Goal: Task Accomplishment & Management: Manage account settings

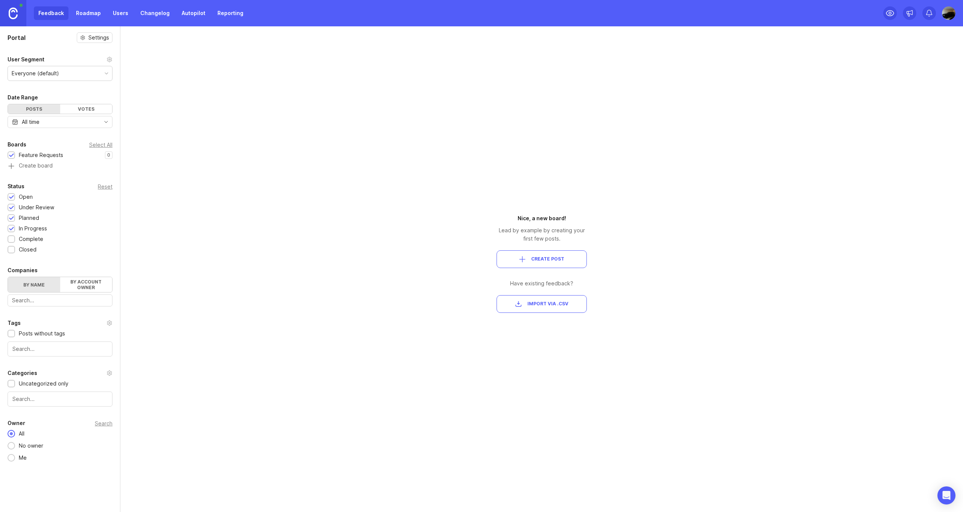
click at [402, 220] on div "Portal Settings User Segment Everyone (default) Date Range Posts Votes All time…" at bounding box center [481, 268] width 963 height 485
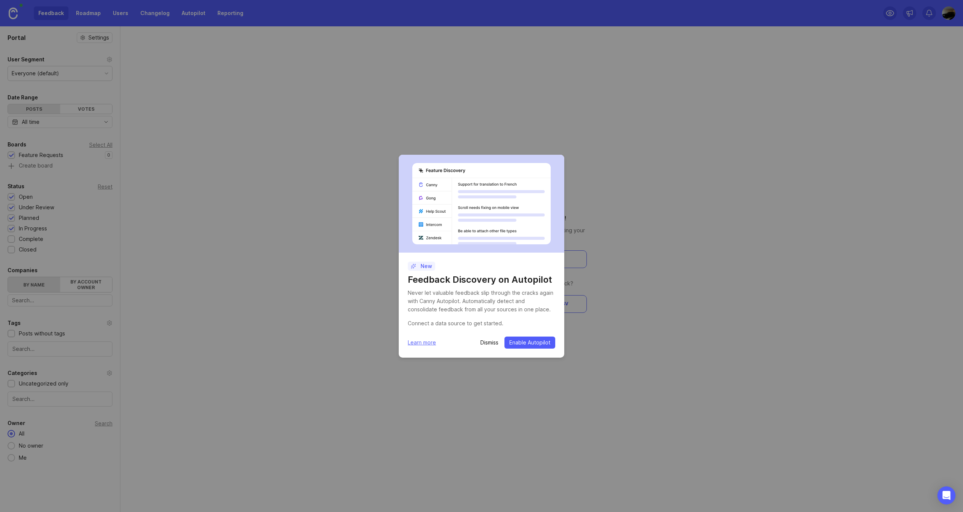
click at [491, 342] on p "Dismiss" at bounding box center [490, 343] width 18 height 8
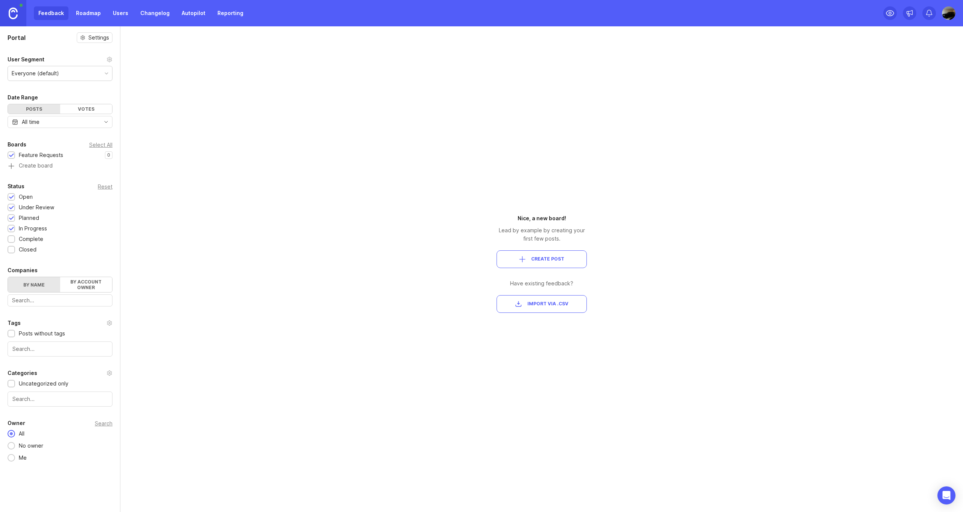
click at [81, 12] on link "Roadmap" at bounding box center [89, 13] width 34 height 14
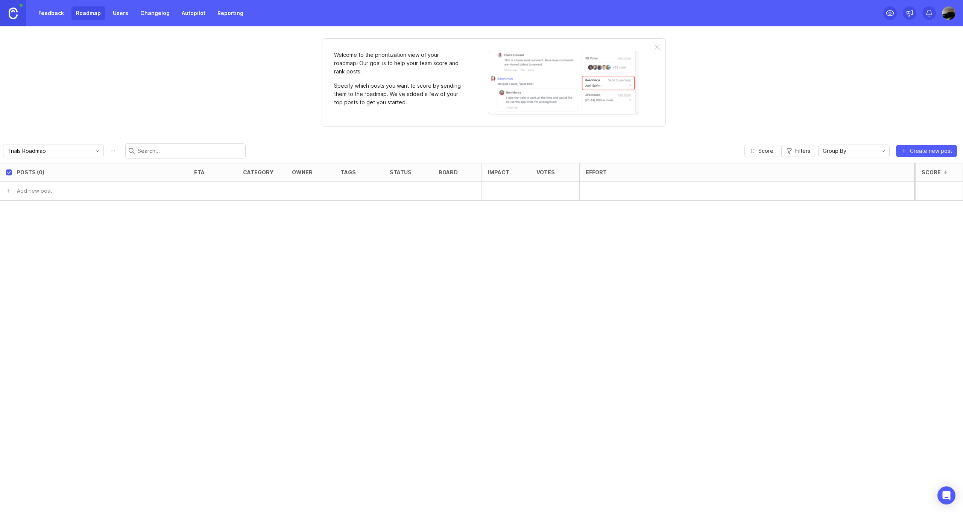
click at [59, 12] on link "Feedback" at bounding box center [51, 13] width 35 height 14
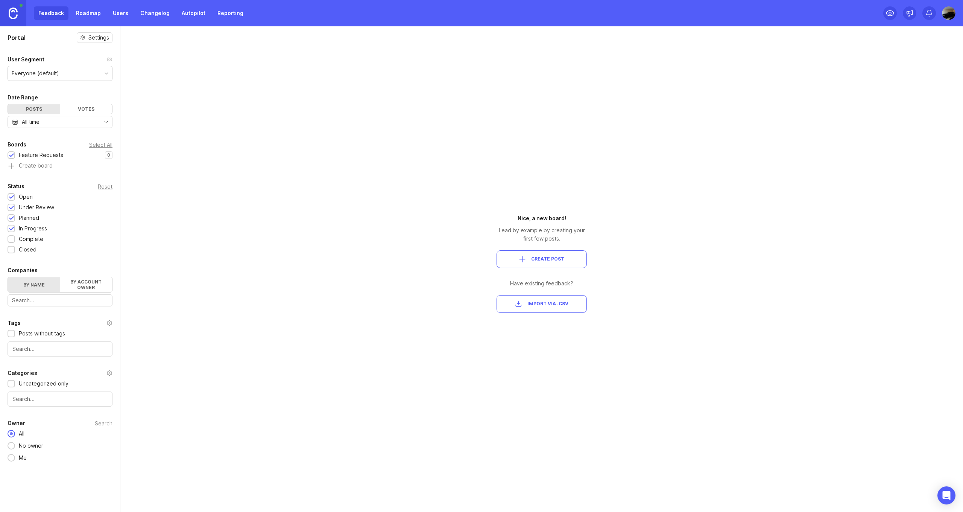
click at [90, 110] on div "Votes" at bounding box center [86, 108] width 52 height 9
click at [50, 110] on div "Posts" at bounding box center [34, 108] width 52 height 9
click at [946, 13] on img at bounding box center [949, 13] width 14 height 14
click at [918, 33] on div "Workspaces" at bounding box center [922, 33] width 75 height 11
click at [946, 33] on link "Create a new workspace" at bounding box center [950, 33] width 8 height 8
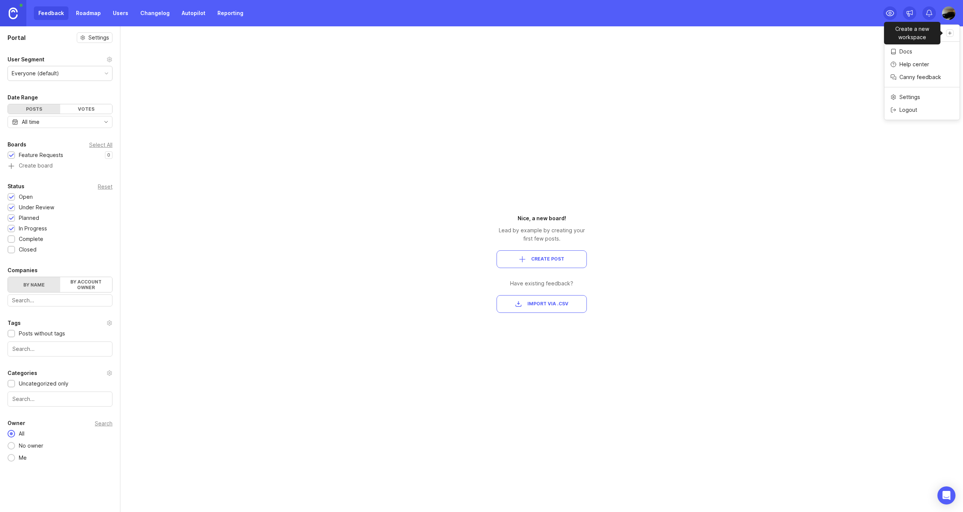
click at [851, 105] on div "Portal Settings User Segment Everyone (default) Date Range Posts Votes All time…" at bounding box center [481, 268] width 963 height 485
click at [952, 15] on img at bounding box center [949, 13] width 14 height 14
click at [909, 62] on p "Help center" at bounding box center [915, 65] width 30 height 8
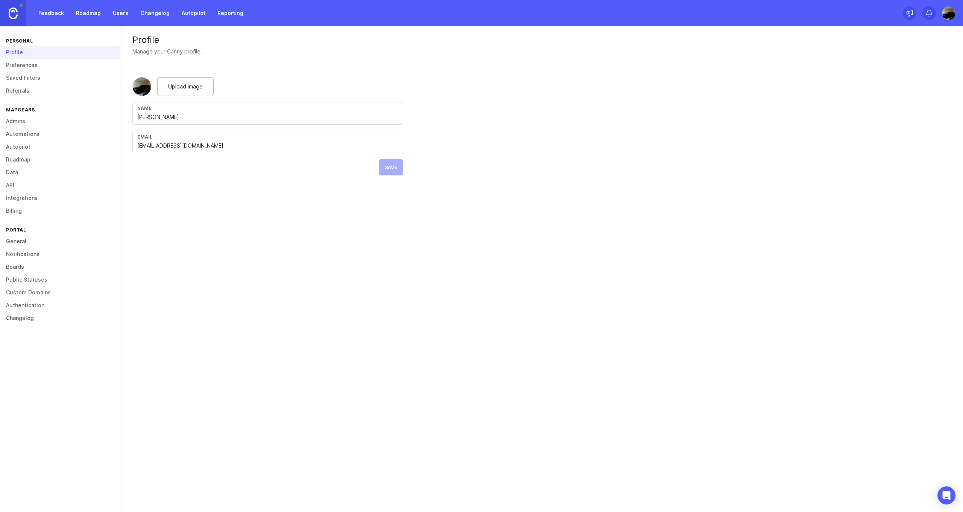
click at [23, 65] on link "Preferences" at bounding box center [60, 65] width 120 height 13
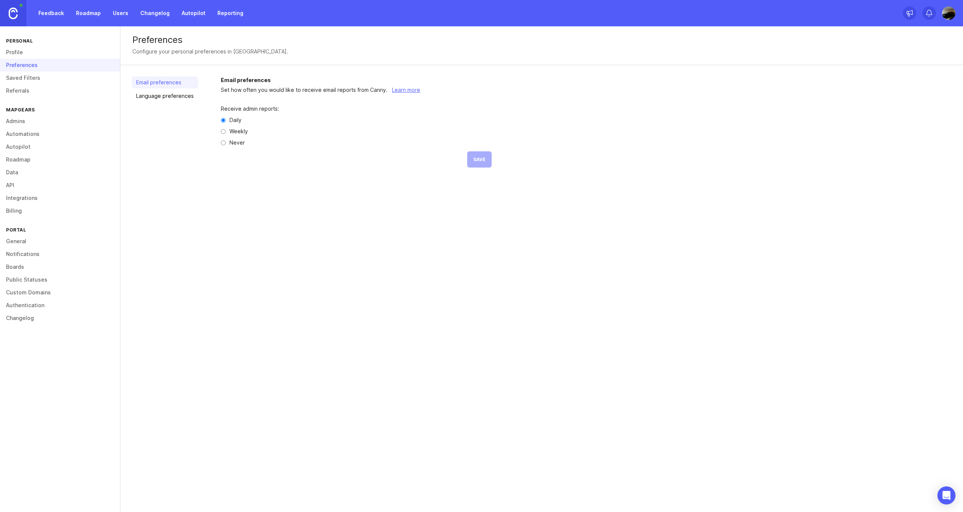
click at [35, 80] on link "Saved Filters" at bounding box center [60, 78] width 120 height 13
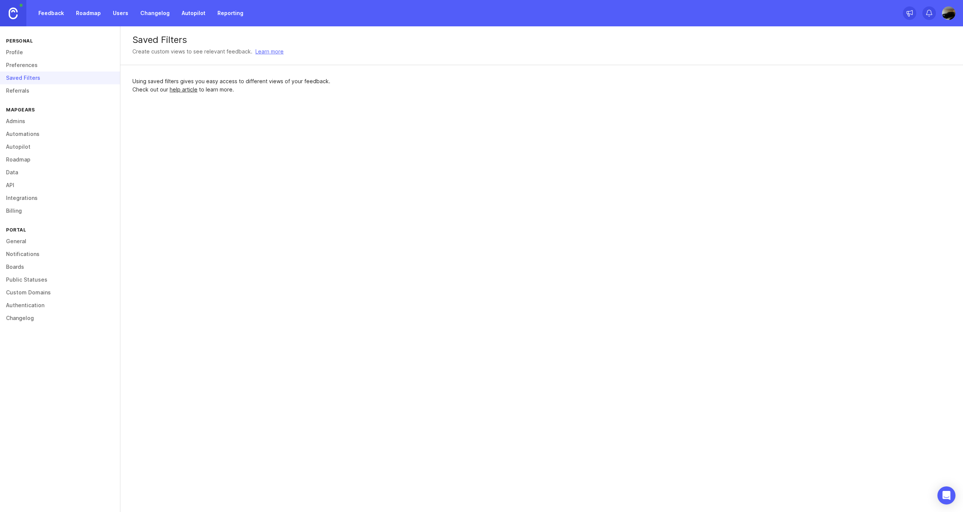
click at [33, 89] on link "Referrals" at bounding box center [60, 90] width 120 height 13
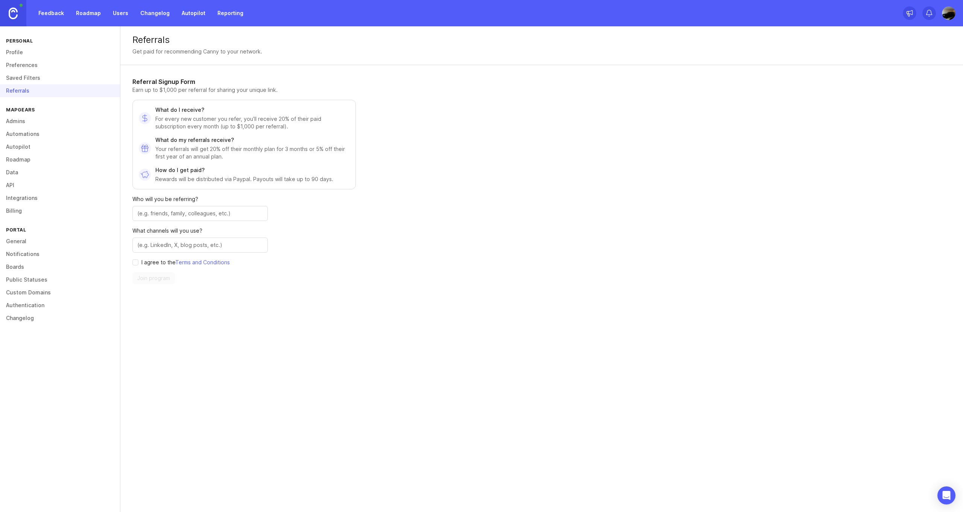
click at [30, 79] on link "Saved Filters" at bounding box center [60, 78] width 120 height 13
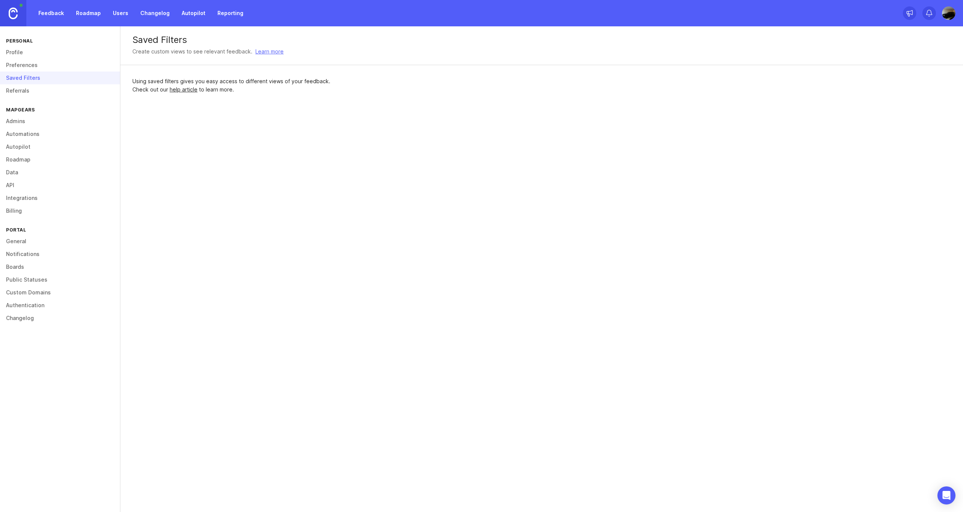
click at [31, 65] on link "Preferences" at bounding box center [60, 65] width 120 height 13
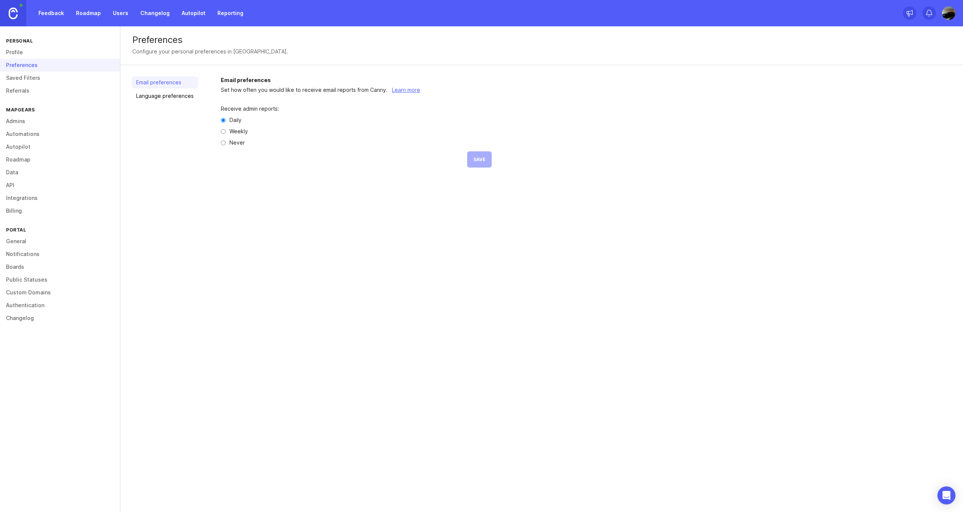
click at [32, 47] on link "Profile" at bounding box center [60, 52] width 120 height 13
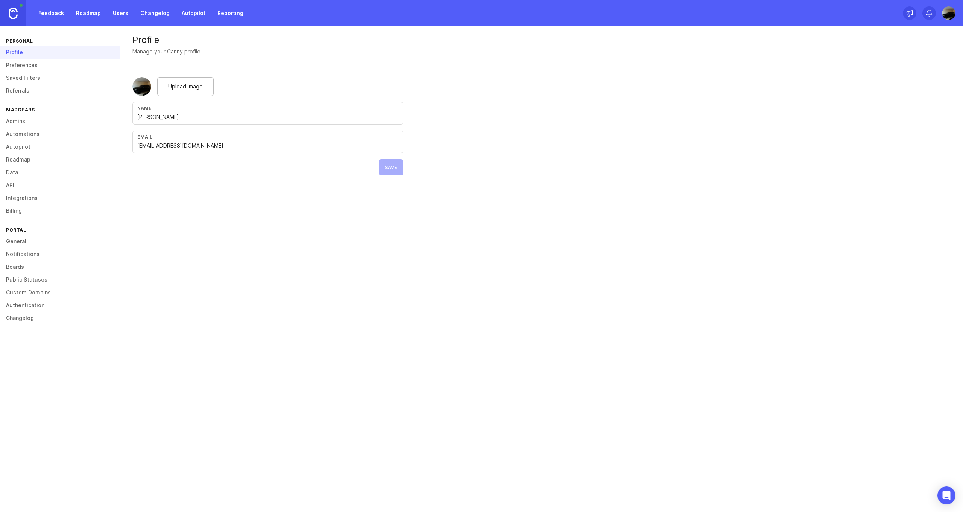
click at [43, 61] on link "Preferences" at bounding box center [60, 65] width 120 height 13
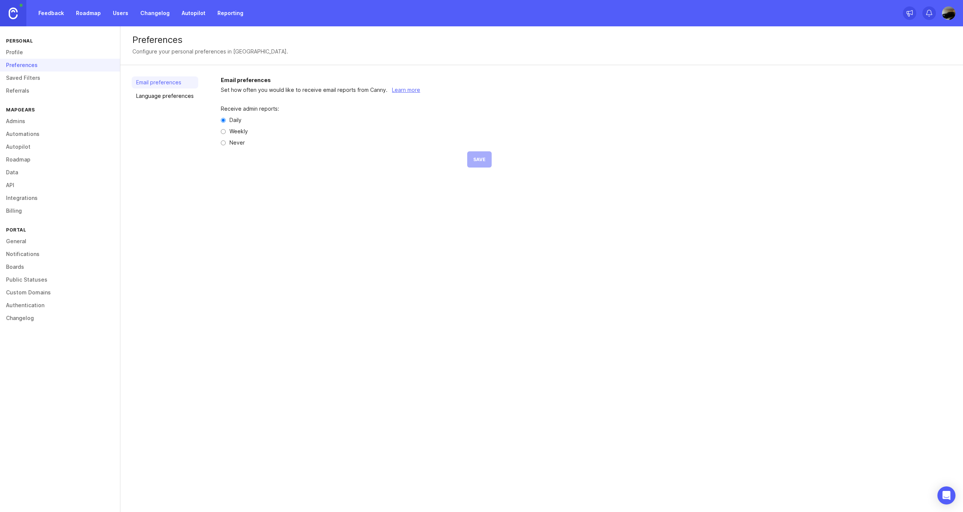
click at [181, 100] on link "Language preferences" at bounding box center [165, 96] width 67 height 12
click at [180, 84] on link "Email preferences" at bounding box center [165, 82] width 67 height 12
click at [46, 76] on link "Saved Filters" at bounding box center [60, 78] width 120 height 13
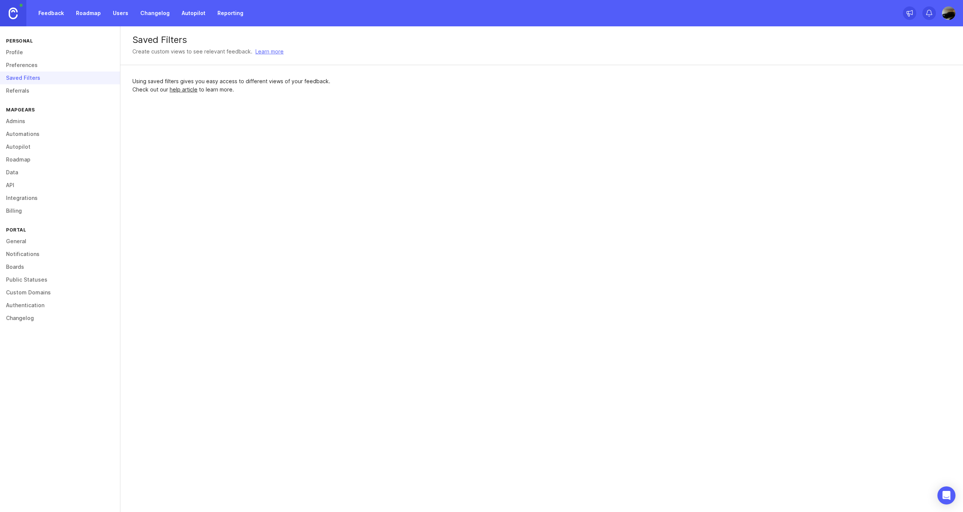
click at [33, 86] on link "Referrals" at bounding box center [60, 90] width 120 height 13
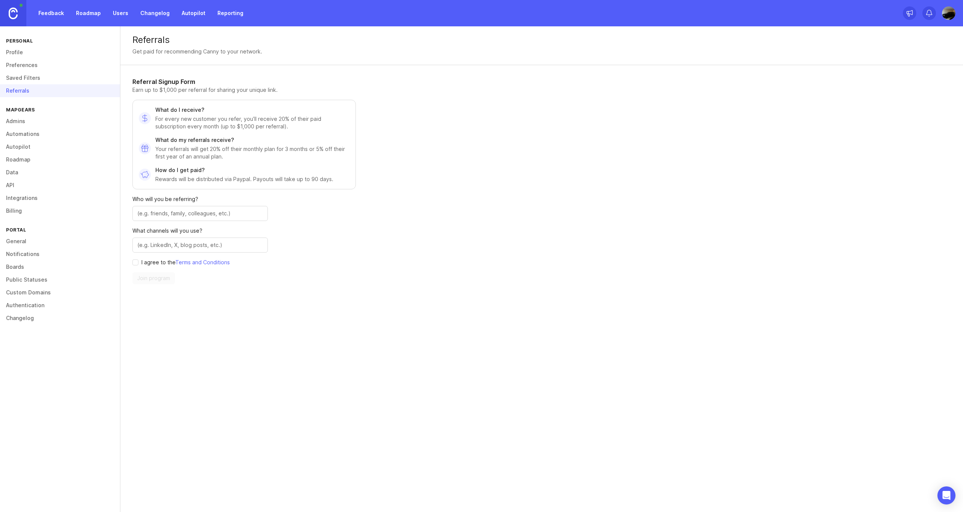
click at [36, 119] on link "Admins" at bounding box center [60, 121] width 120 height 13
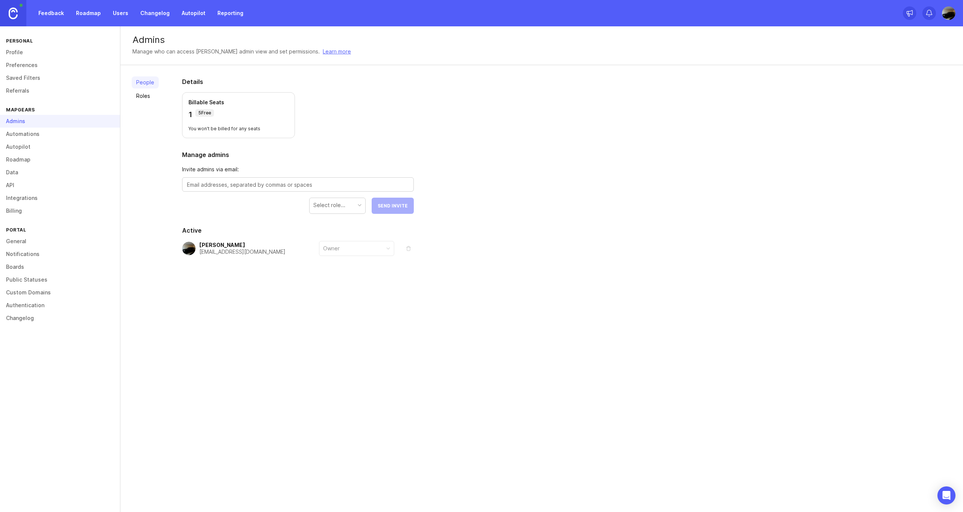
click at [153, 97] on link "Roles" at bounding box center [145, 96] width 27 height 12
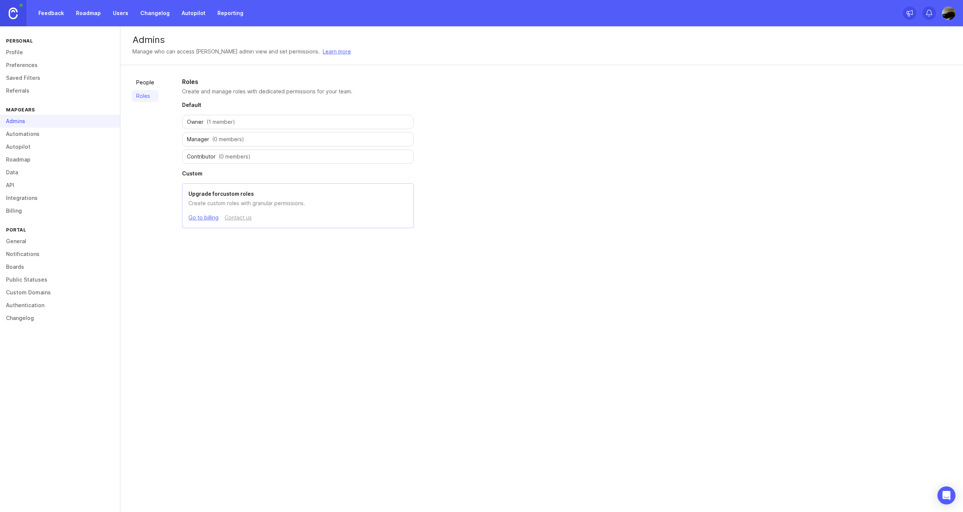
click at [149, 79] on link "People" at bounding box center [145, 82] width 27 height 12
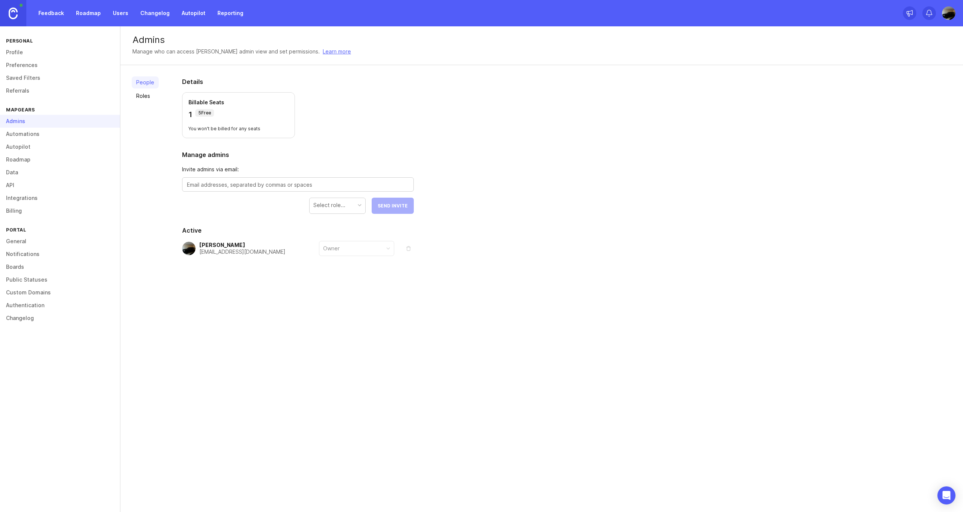
click at [57, 138] on link "Automations" at bounding box center [60, 134] width 120 height 13
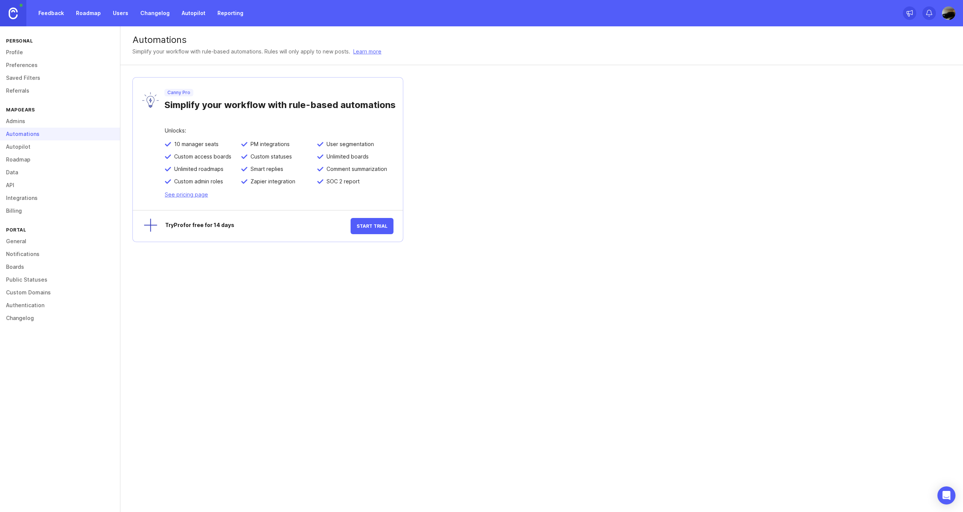
click at [52, 148] on link "Autopilot" at bounding box center [60, 146] width 120 height 13
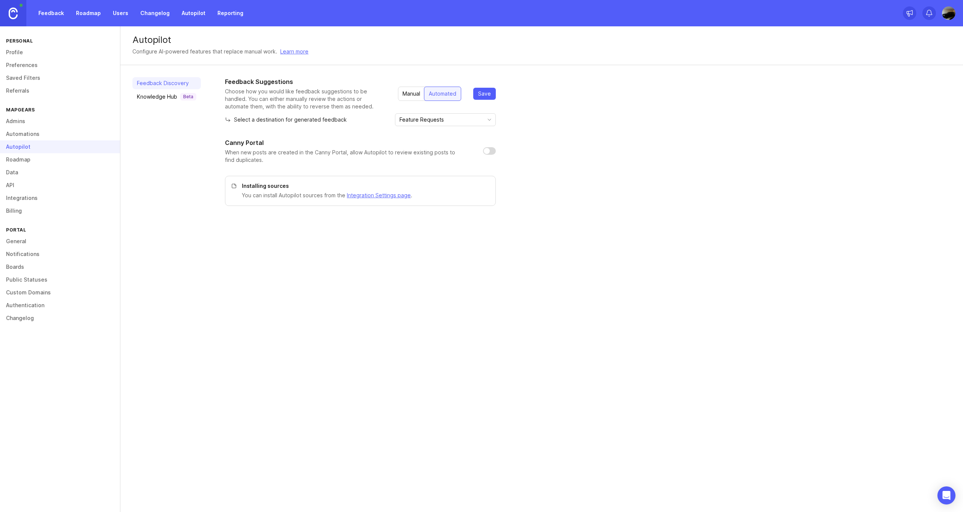
click at [19, 157] on link "Roadmap" at bounding box center [60, 159] width 120 height 13
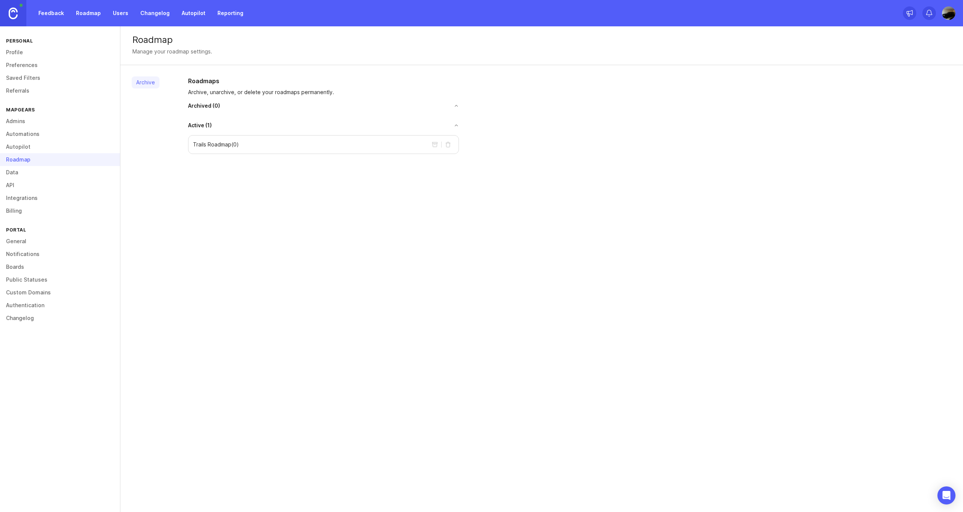
click at [35, 172] on link "Data" at bounding box center [60, 172] width 120 height 13
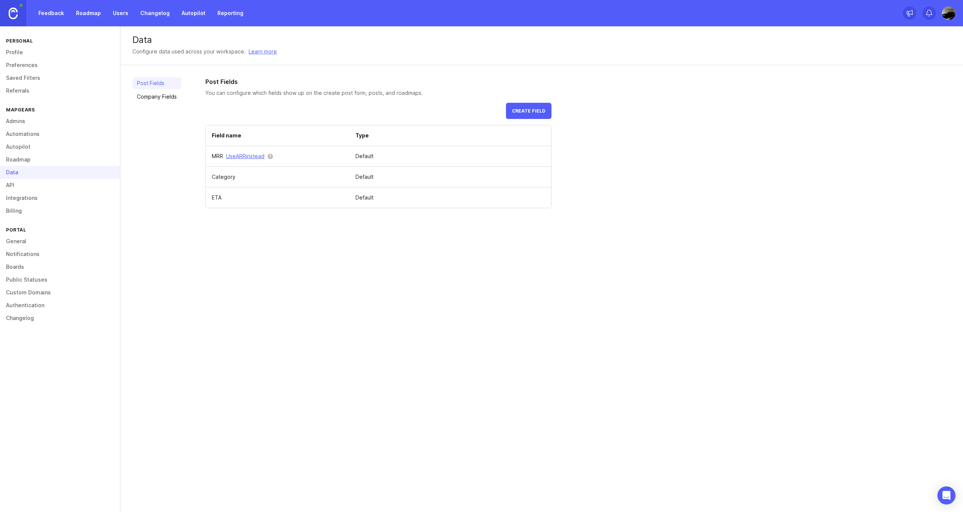
click at [39, 183] on link "API" at bounding box center [60, 185] width 120 height 13
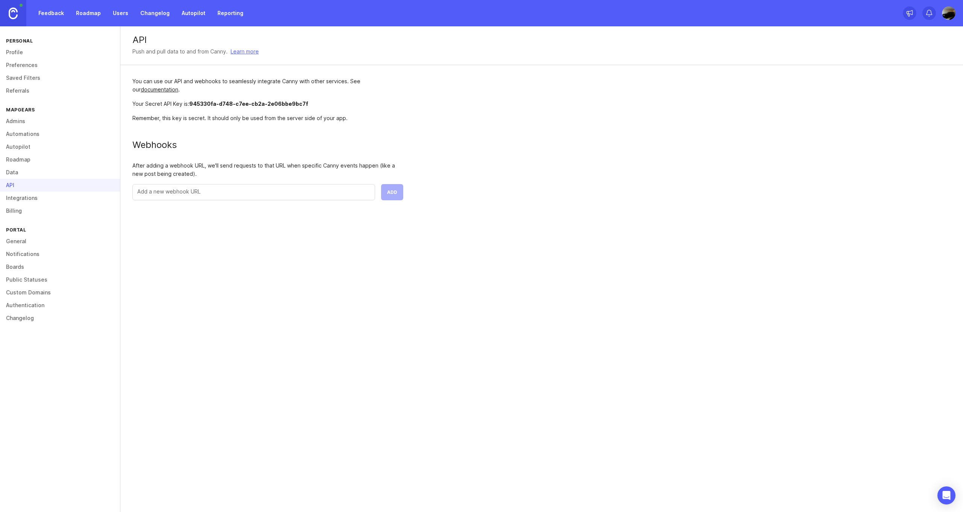
click at [37, 196] on link "Integrations" at bounding box center [60, 198] width 120 height 13
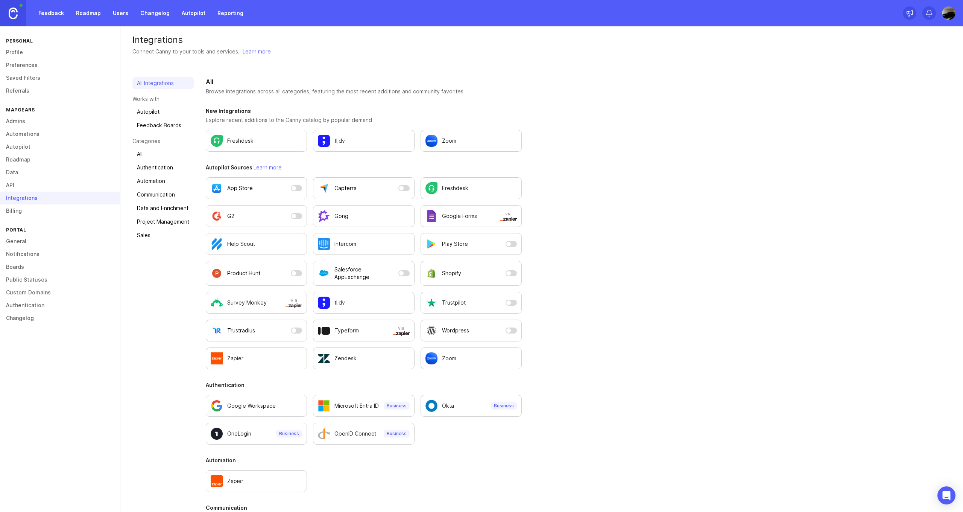
click at [35, 207] on link "Billing" at bounding box center [60, 210] width 120 height 13
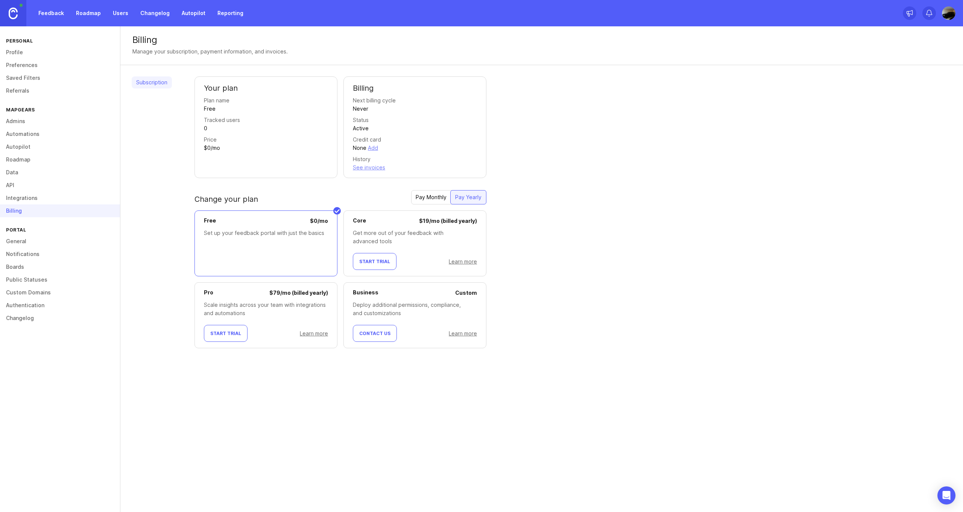
click at [431, 199] on div "Pay Monthly" at bounding box center [431, 197] width 40 height 14
click at [464, 196] on div "Pay Yearly" at bounding box center [468, 197] width 35 height 14
click at [35, 243] on link "General" at bounding box center [60, 241] width 120 height 13
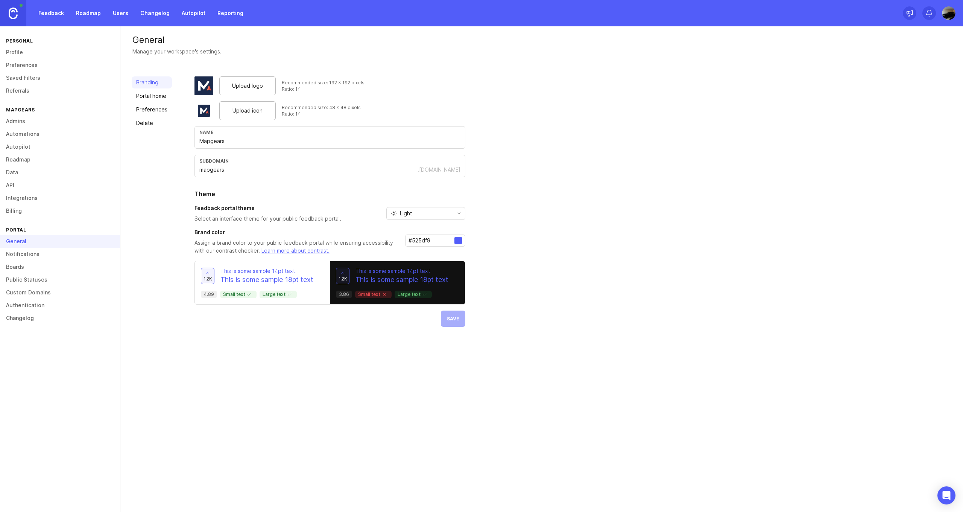
click at [36, 252] on link "Notifications" at bounding box center [60, 254] width 120 height 13
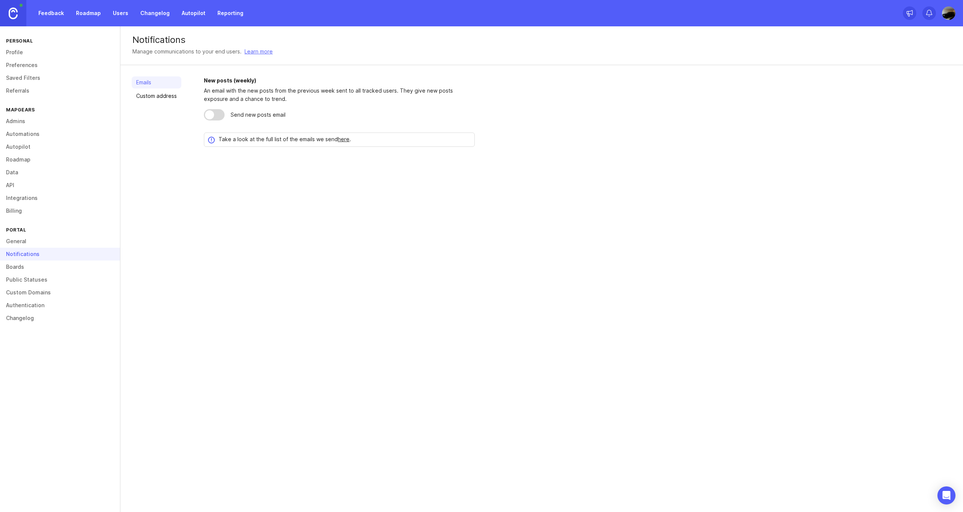
click at [32, 264] on link "Boards" at bounding box center [60, 266] width 120 height 13
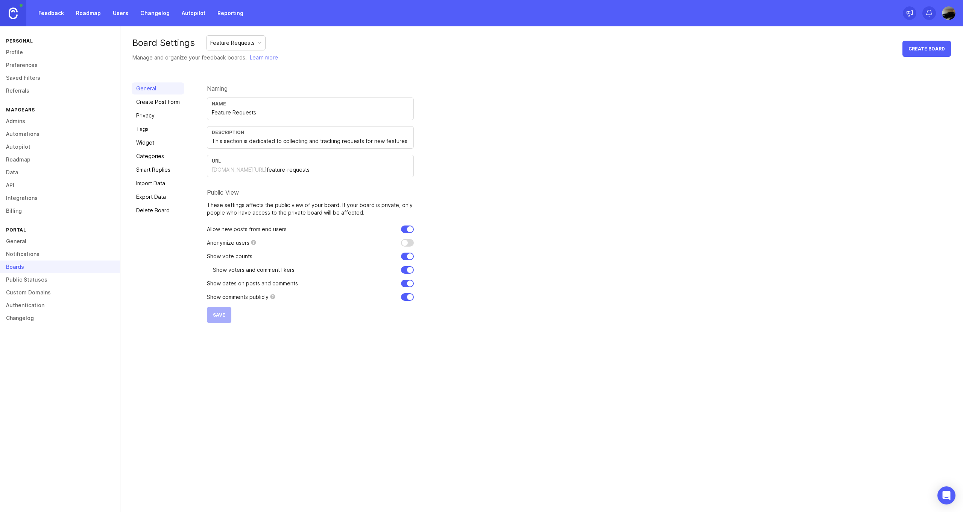
click at [68, 282] on link "Public Statuses" at bounding box center [60, 279] width 120 height 13
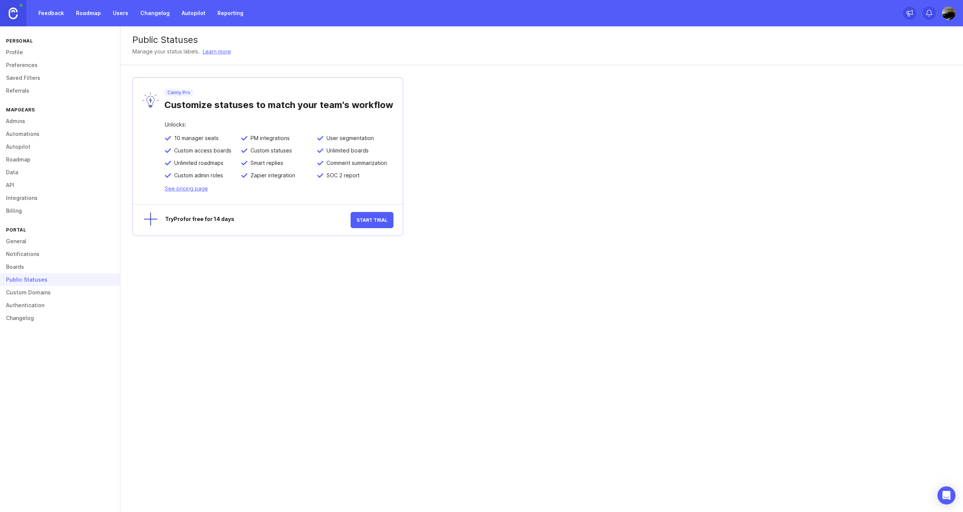
click at [62, 292] on link "Custom Domains" at bounding box center [60, 292] width 120 height 13
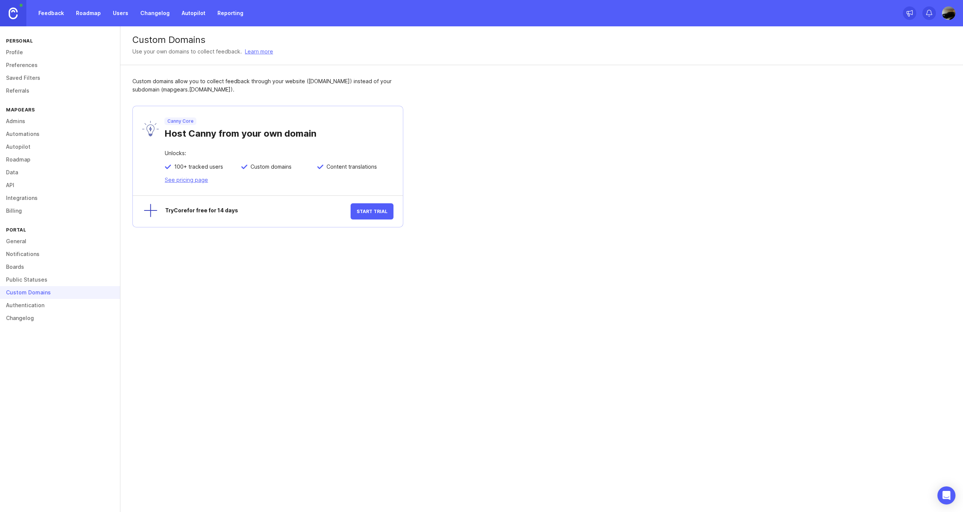
click at [57, 301] on link "Authentication" at bounding box center [60, 305] width 120 height 13
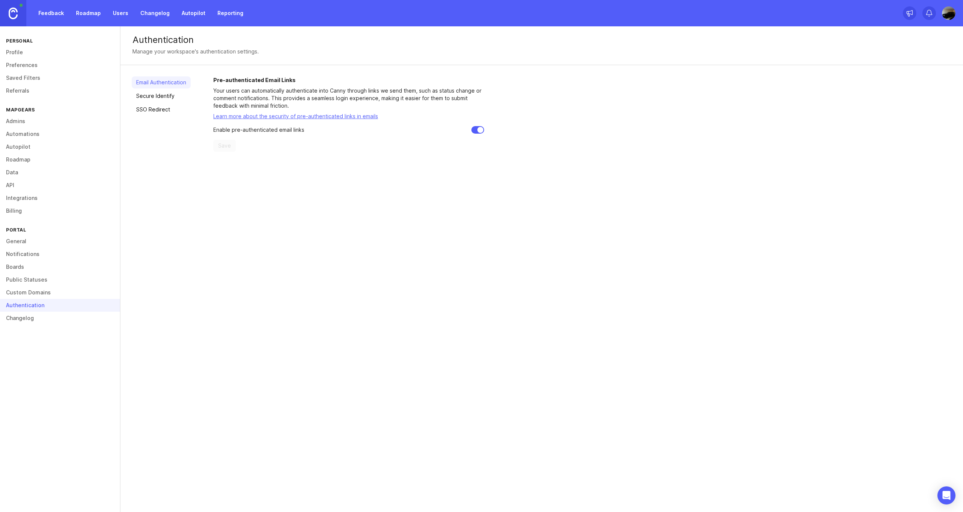
click at [39, 320] on link "Changelog" at bounding box center [60, 318] width 120 height 13
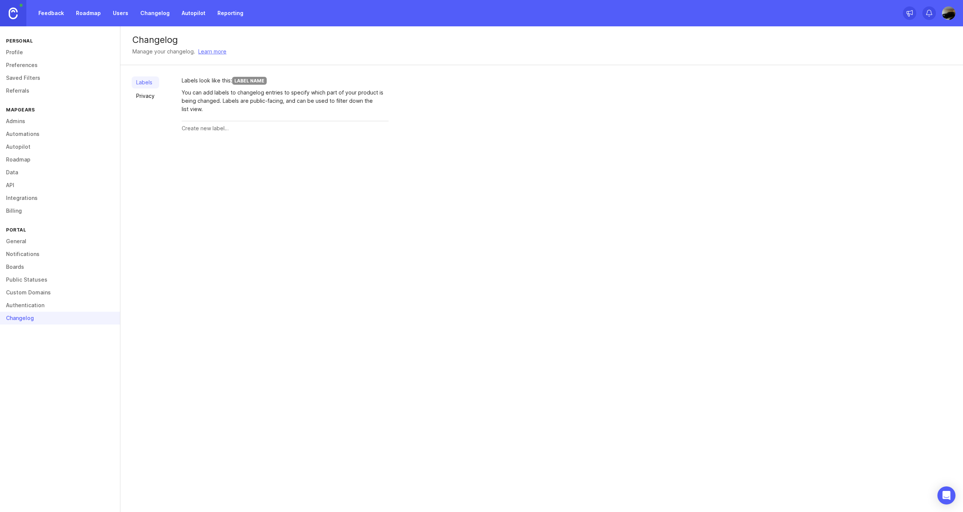
click at [49, 16] on link "Feedback" at bounding box center [51, 13] width 35 height 14
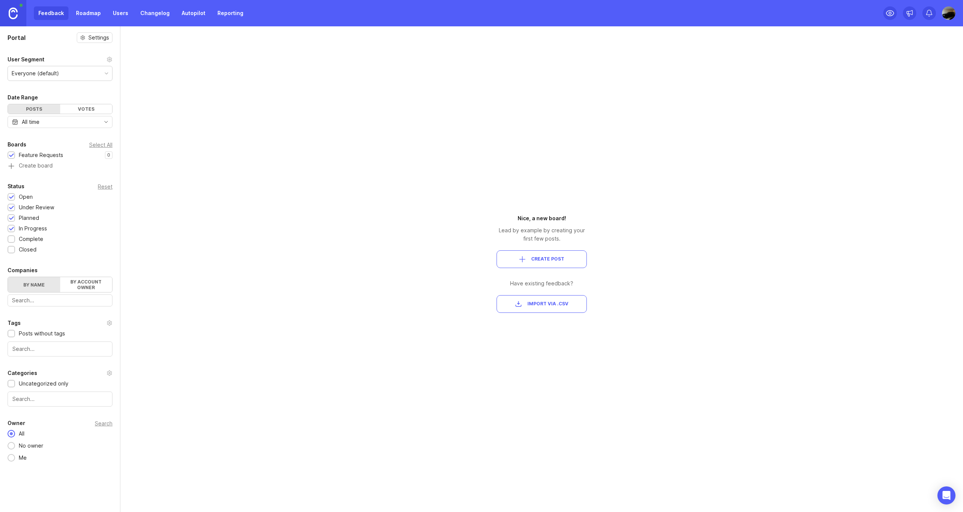
click at [110, 62] on icon at bounding box center [110, 59] width 6 height 6
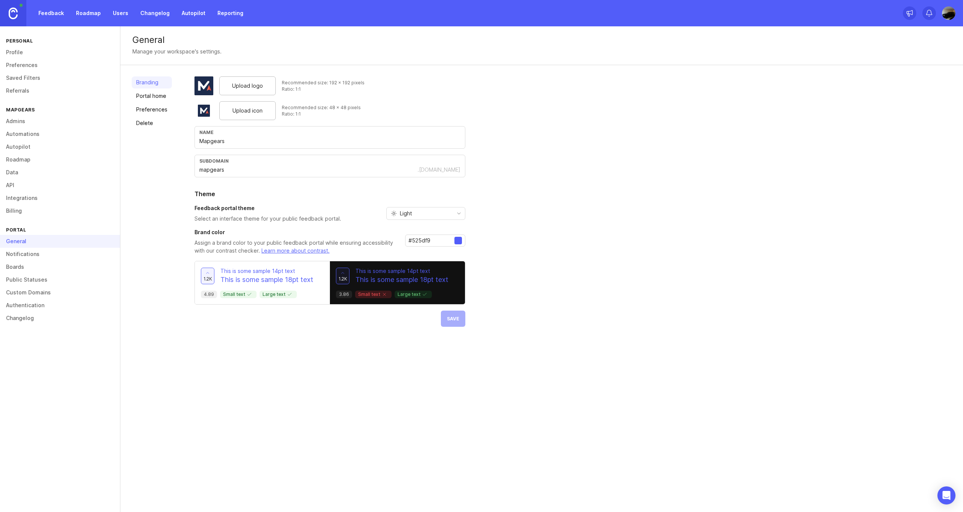
click at [48, 18] on link "Feedback" at bounding box center [51, 13] width 35 height 14
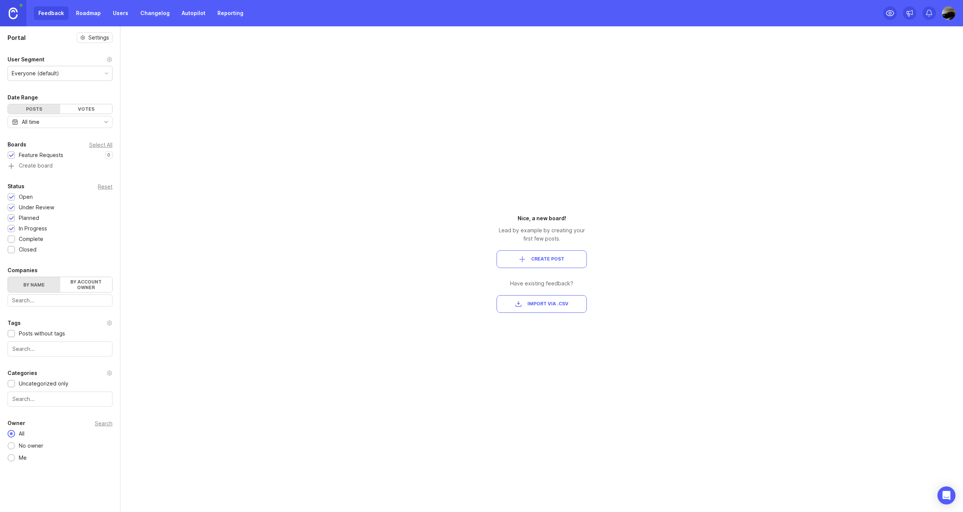
click at [64, 285] on label "By account owner" at bounding box center [86, 284] width 52 height 15
click at [8, 277] on input "By account owner" at bounding box center [8, 277] width 0 height 0
click at [109, 307] on div "Portal Settings User Segment Everyone (default) Date Range Posts Votes All time…" at bounding box center [60, 247] width 120 height 442
click at [108, 304] on span "toggle menu" at bounding box center [106, 301] width 12 height 8
click at [108, 303] on icon "toggle icon" at bounding box center [106, 301] width 12 height 6
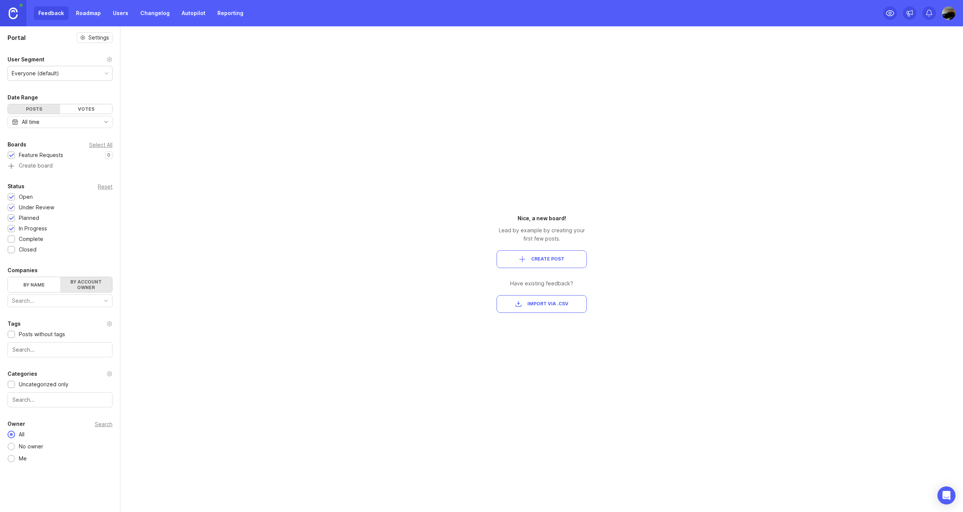
click at [36, 283] on label "By name" at bounding box center [34, 284] width 52 height 15
click at [8, 277] on input "By name" at bounding box center [8, 277] width 0 height 0
click at [79, 280] on label "By account owner" at bounding box center [86, 284] width 52 height 15
click at [8, 277] on input "By account owner" at bounding box center [8, 277] width 0 height 0
click at [40, 280] on label "By name" at bounding box center [34, 284] width 52 height 15
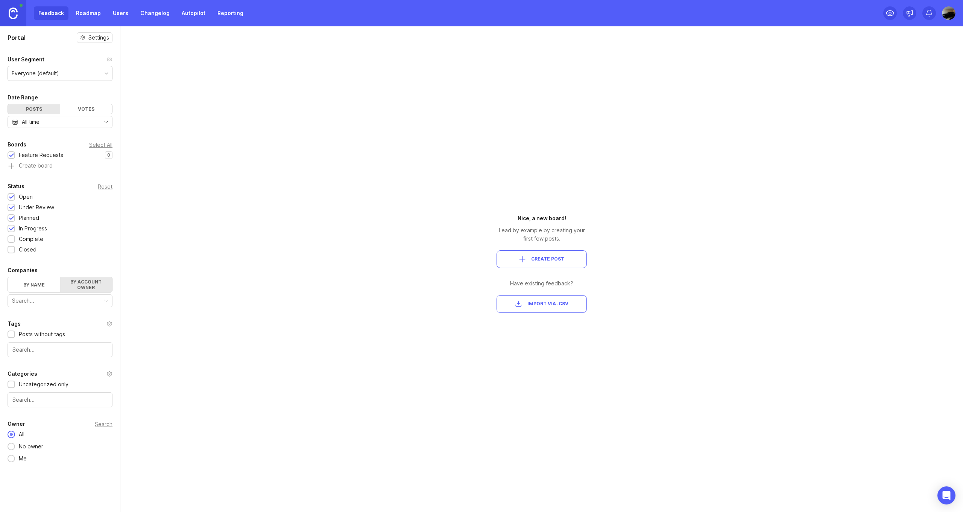
click at [8, 277] on input "By name" at bounding box center [8, 277] width 0 height 0
click at [101, 30] on div "Portal Settings User Segment Everyone (default) Date Range Posts Votes All time…" at bounding box center [60, 246] width 120 height 441
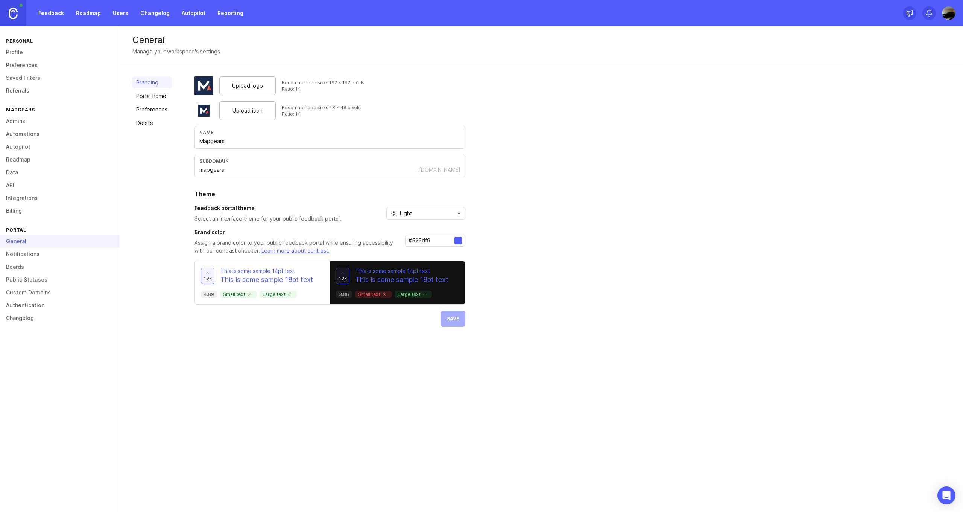
click at [444, 216] on div "Light" at bounding box center [420, 213] width 66 height 12
click at [419, 252] on li "Dark" at bounding box center [425, 252] width 78 height 12
click at [449, 318] on span "Save" at bounding box center [453, 319] width 12 height 6
click at [51, 18] on link "Feedback" at bounding box center [51, 13] width 35 height 14
click at [460, 213] on icon "toggle icon" at bounding box center [459, 213] width 12 height 6
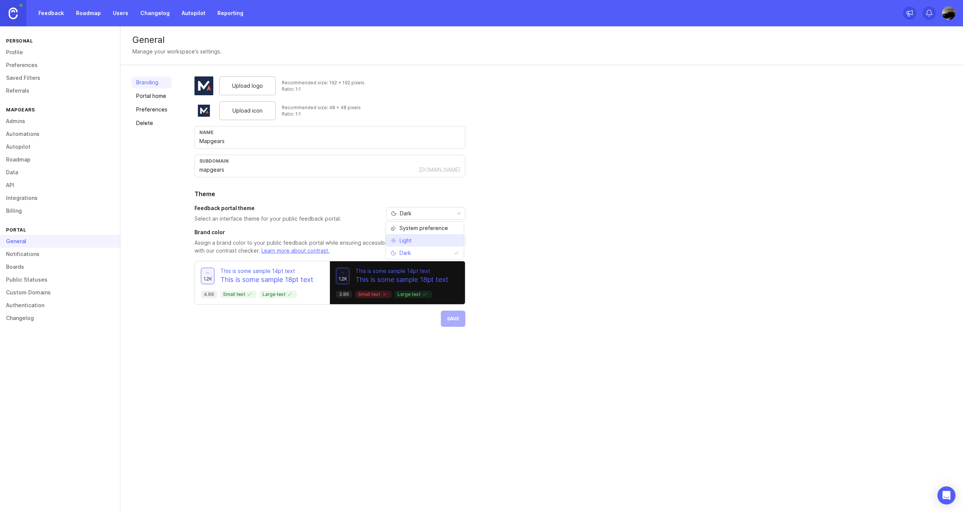
click at [438, 239] on li "Light" at bounding box center [425, 240] width 78 height 12
click at [457, 320] on span "Save" at bounding box center [453, 319] width 12 height 6
click at [458, 240] on div at bounding box center [459, 241] width 8 height 8
click at [208, 275] on span "1.2k" at bounding box center [208, 278] width 9 height 6
click at [211, 276] on span "1.2k" at bounding box center [208, 278] width 9 height 6
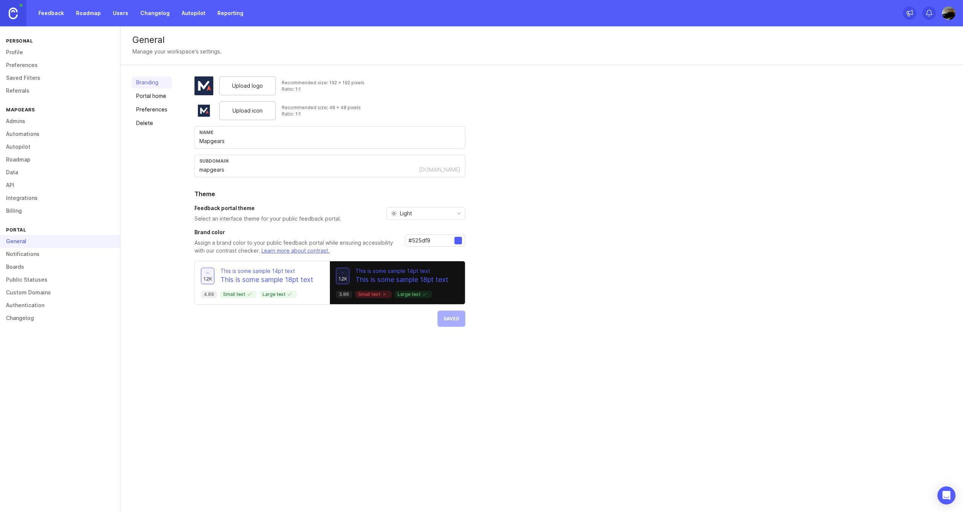
click at [344, 276] on span "1.2k" at bounding box center [343, 278] width 9 height 6
click at [343, 294] on p "3.86" at bounding box center [344, 294] width 10 height 6
click at [373, 278] on p "This is some sample 18pt text" at bounding box center [402, 280] width 93 height 10
click at [250, 274] on p "This is some sample 14pt text" at bounding box center [267, 271] width 93 height 8
click at [147, 97] on link "Portal home" at bounding box center [152, 96] width 40 height 12
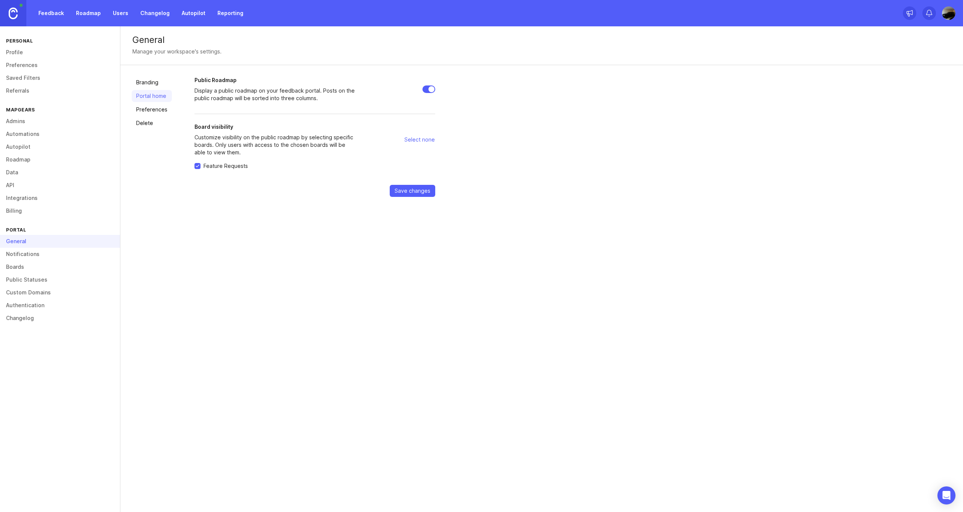
click at [166, 106] on link "Preferences" at bounding box center [152, 109] width 40 height 12
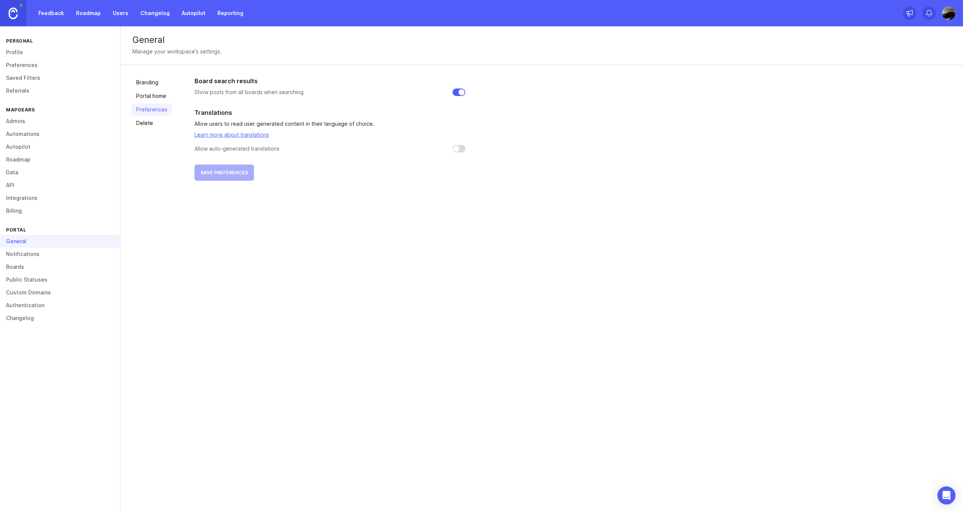
click at [53, 255] on link "Notifications" at bounding box center [60, 254] width 120 height 13
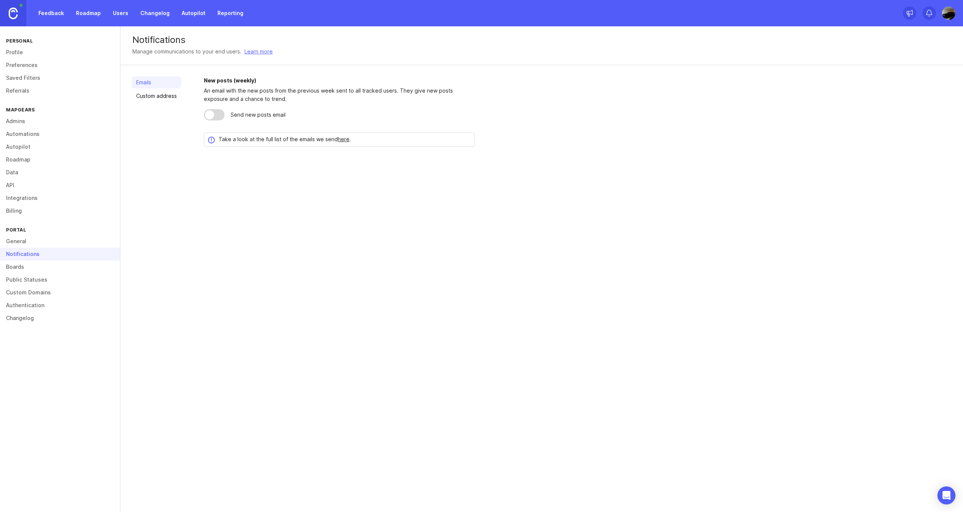
click at [38, 265] on link "Boards" at bounding box center [60, 266] width 120 height 13
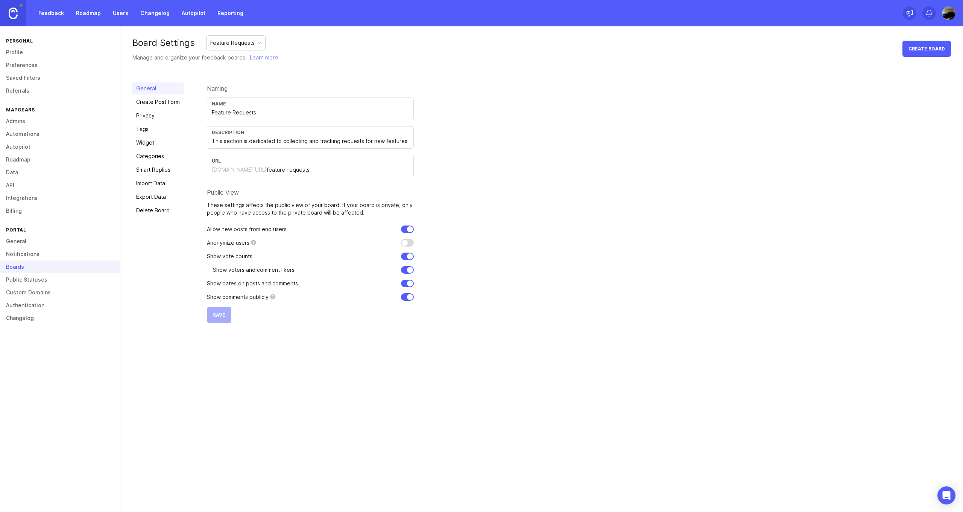
click at [175, 102] on link "Create Post Form" at bounding box center [158, 102] width 53 height 12
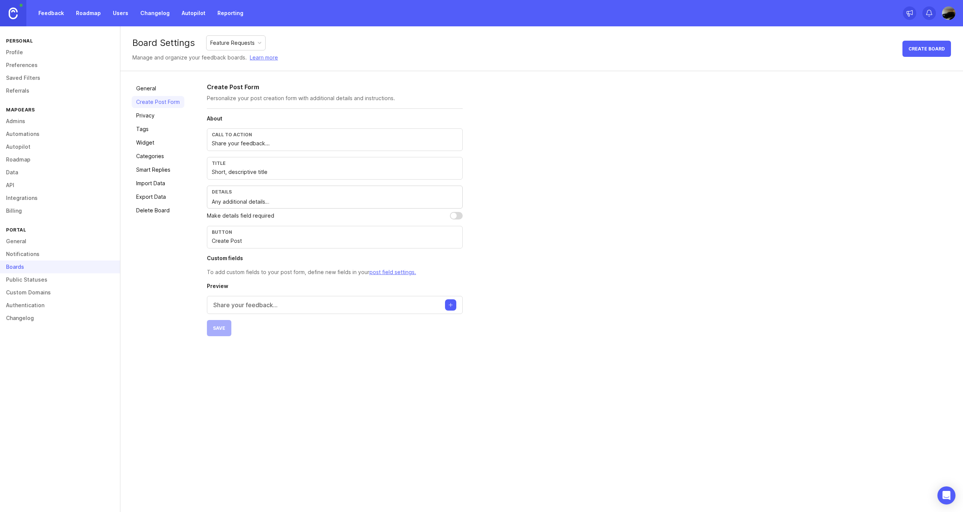
click at [242, 141] on input "Share your feedback..." at bounding box center [335, 143] width 246 height 8
click at [278, 141] on input "Share your feedback..." at bounding box center [335, 143] width 246 height 8
type input "Share your feedback..."
click at [452, 306] on button "Create post" at bounding box center [450, 304] width 11 height 11
click at [309, 379] on div "About Call to action Share your feedback... Title Short, descriptive title Deta…" at bounding box center [335, 256] width 256 height 282
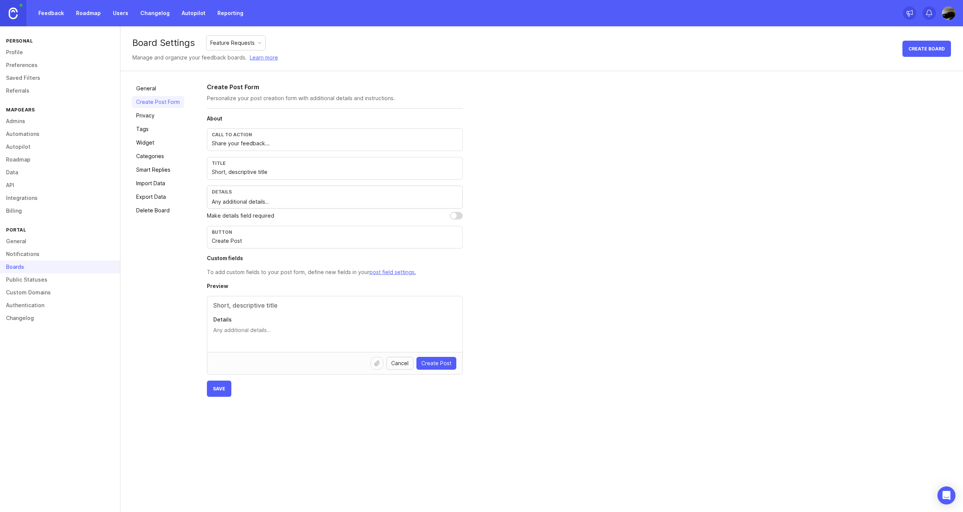
click at [391, 361] on button "Cancel" at bounding box center [399, 363] width 27 height 13
click at [244, 135] on div "Call to action" at bounding box center [335, 135] width 246 height 6
click at [459, 216] on input "checkbox" at bounding box center [456, 216] width 13 height 8
click at [450, 216] on input "checkbox" at bounding box center [456, 216] width 13 height 8
checkbox input "false"
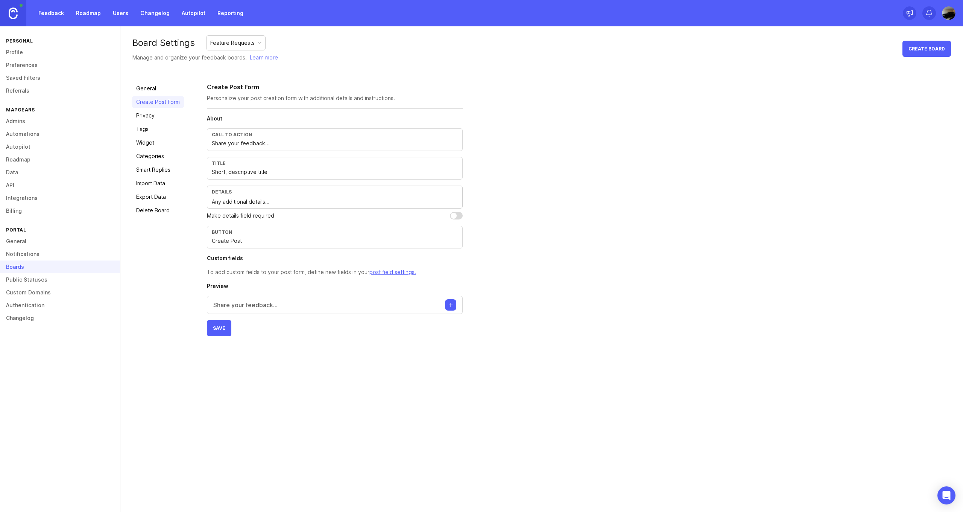
click at [241, 242] on input "Create Post" at bounding box center [335, 241] width 246 height 8
click at [215, 230] on div "Button" at bounding box center [335, 232] width 246 height 6
click at [254, 248] on div "Button Create Post" at bounding box center [335, 237] width 256 height 23
click at [154, 118] on link "Privacy" at bounding box center [158, 116] width 53 height 12
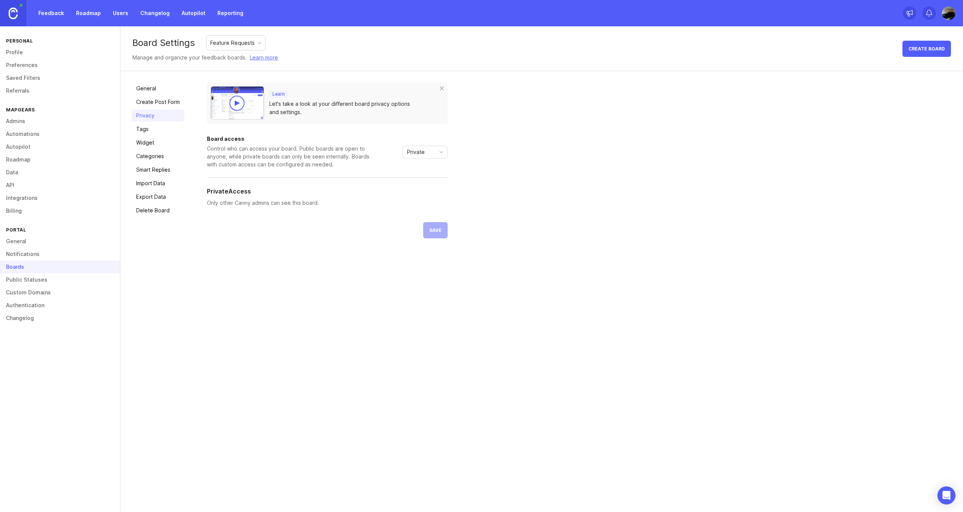
click at [156, 97] on link "Create Post Form" at bounding box center [158, 102] width 53 height 12
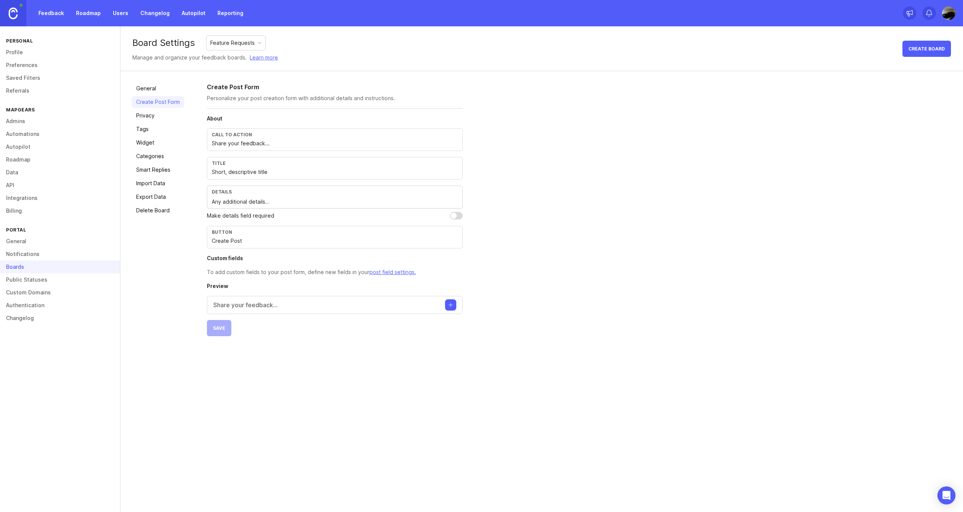
click at [152, 129] on link "Tags" at bounding box center [158, 129] width 53 height 12
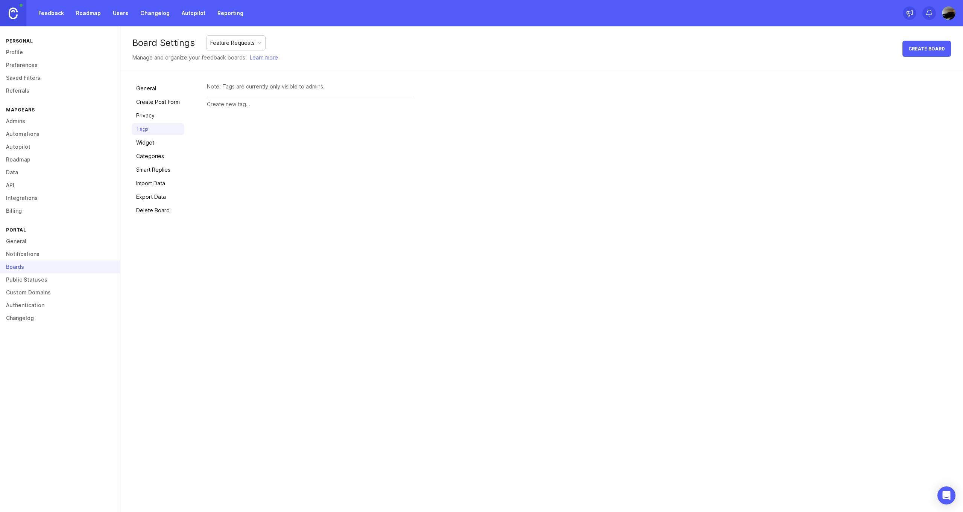
click at [154, 116] on link "Privacy" at bounding box center [158, 116] width 53 height 12
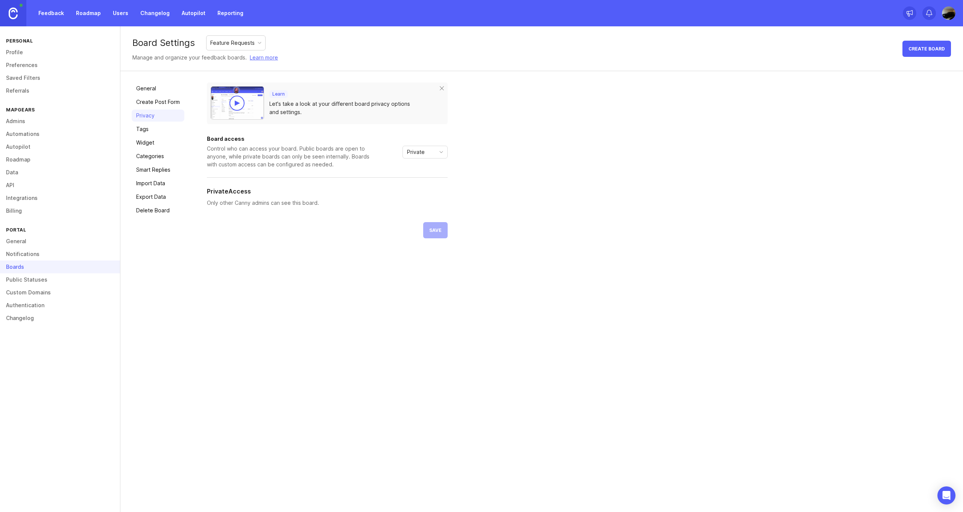
click at [425, 156] on div "Private" at bounding box center [419, 152] width 32 height 12
click at [476, 162] on div "Learn Let's take a look at your different board privacy options and settings. B…" at bounding box center [579, 160] width 745 height 156
click at [437, 153] on icon "toggle icon" at bounding box center [441, 152] width 12 height 6
click at [421, 194] on span "Custom" at bounding box center [417, 192] width 19 height 8
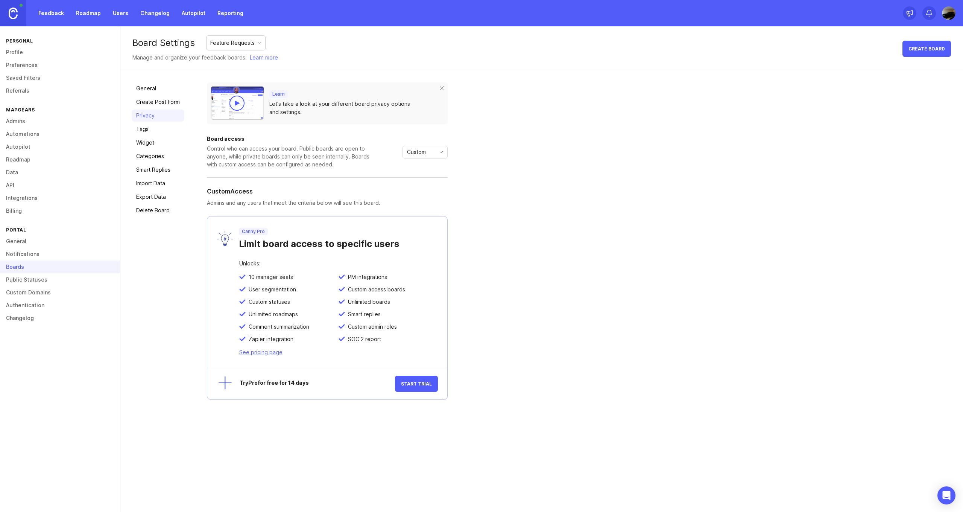
click at [438, 154] on icon "toggle icon" at bounding box center [441, 152] width 12 height 6
click at [432, 163] on li "Private" at bounding box center [425, 167] width 44 height 12
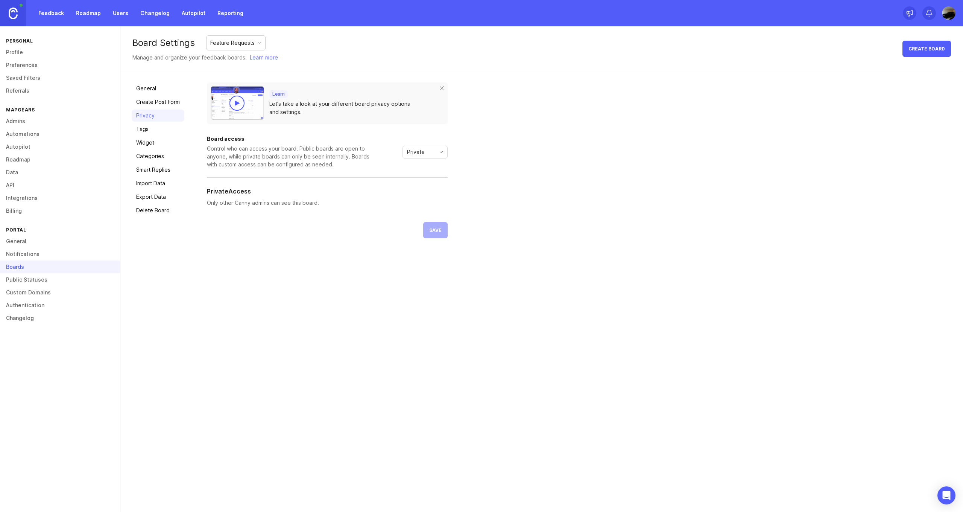
click at [437, 151] on icon "toggle icon" at bounding box center [441, 152] width 12 height 6
click at [423, 177] on span "Public" at bounding box center [417, 179] width 18 height 8
click at [440, 154] on icon "toggle icon" at bounding box center [441, 152] width 12 height 6
click at [431, 171] on li "Private" at bounding box center [425, 167] width 44 height 12
click at [149, 126] on link "Tags" at bounding box center [158, 129] width 53 height 12
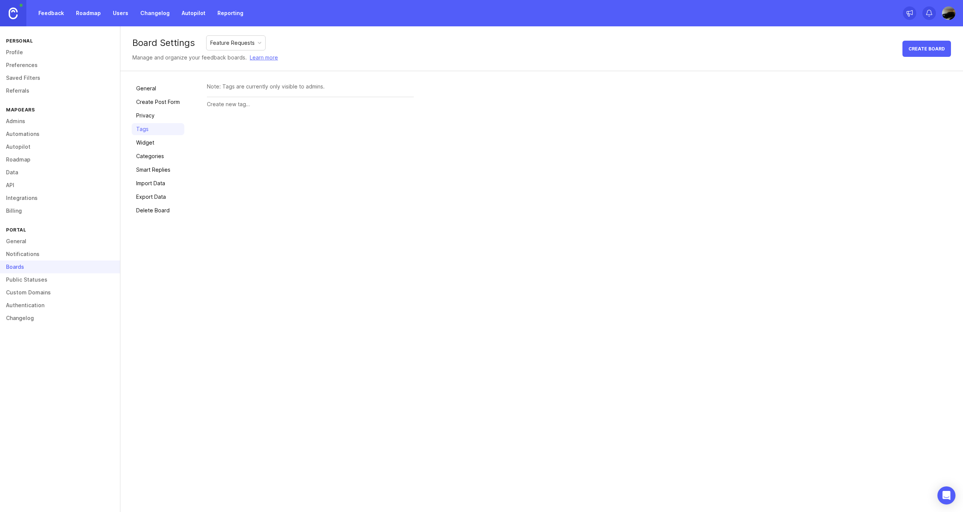
click at [150, 140] on link "Widget" at bounding box center [158, 143] width 53 height 12
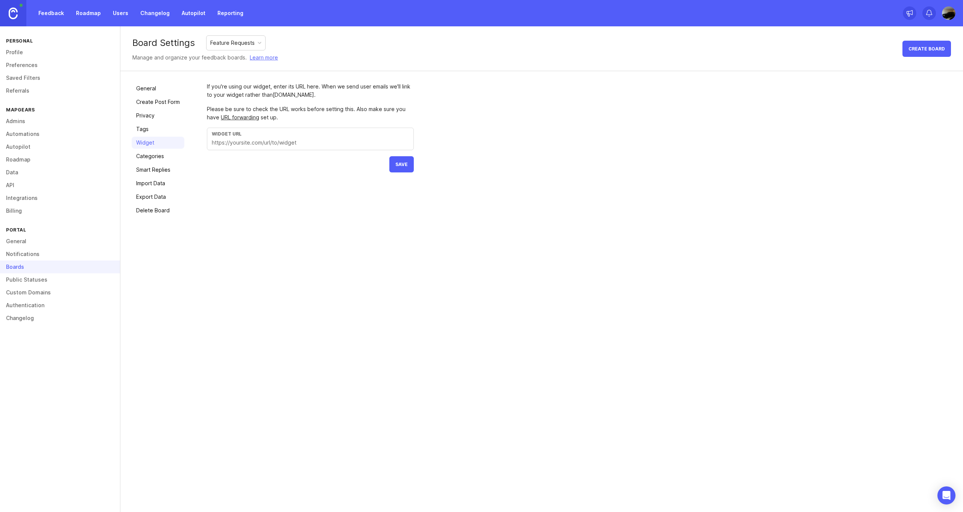
click at [166, 157] on link "Categories" at bounding box center [158, 156] width 53 height 12
click at [163, 171] on link "Smart Replies" at bounding box center [158, 170] width 53 height 12
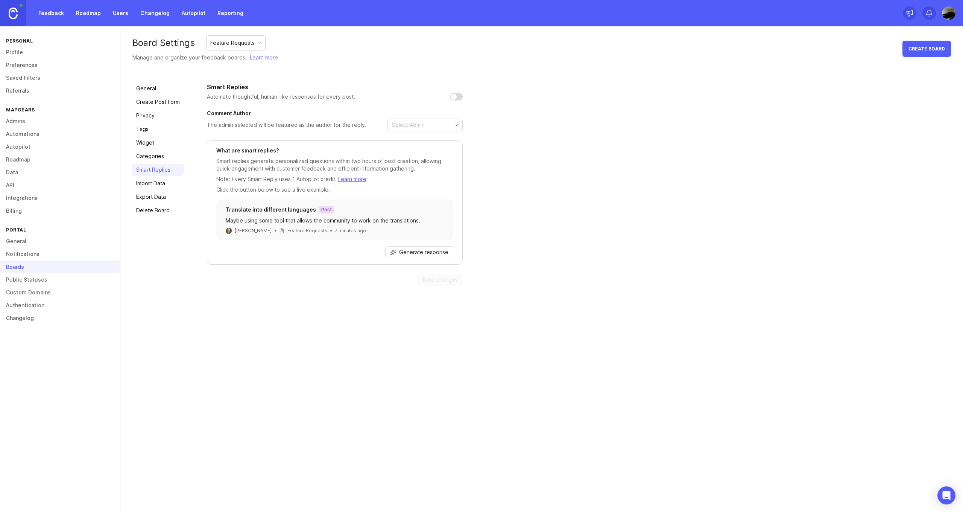
click at [158, 184] on link "Import Data" at bounding box center [158, 183] width 53 height 12
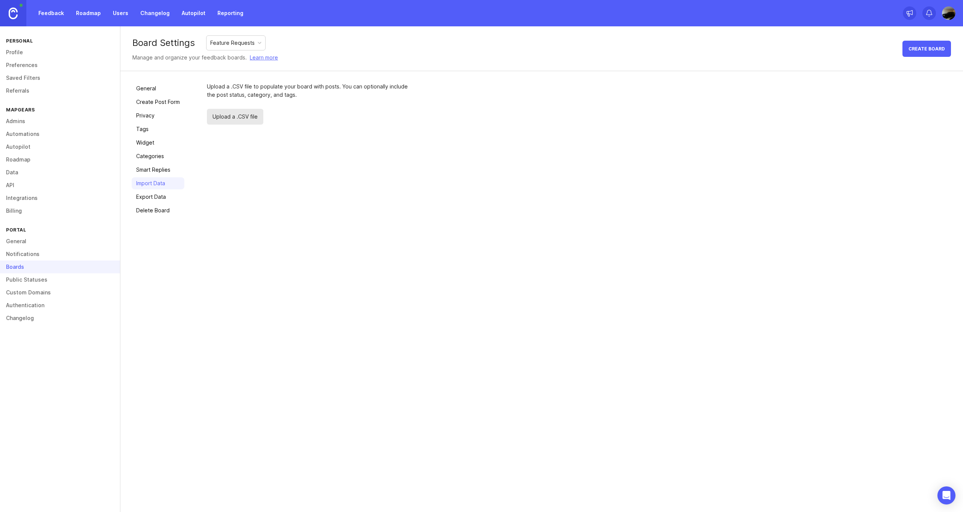
click at [166, 244] on div "Board Settings Feature Requests Manage and organize your feedback boards. Learn…" at bounding box center [541, 268] width 843 height 485
click at [20, 285] on link "Public Statuses" at bounding box center [60, 279] width 120 height 13
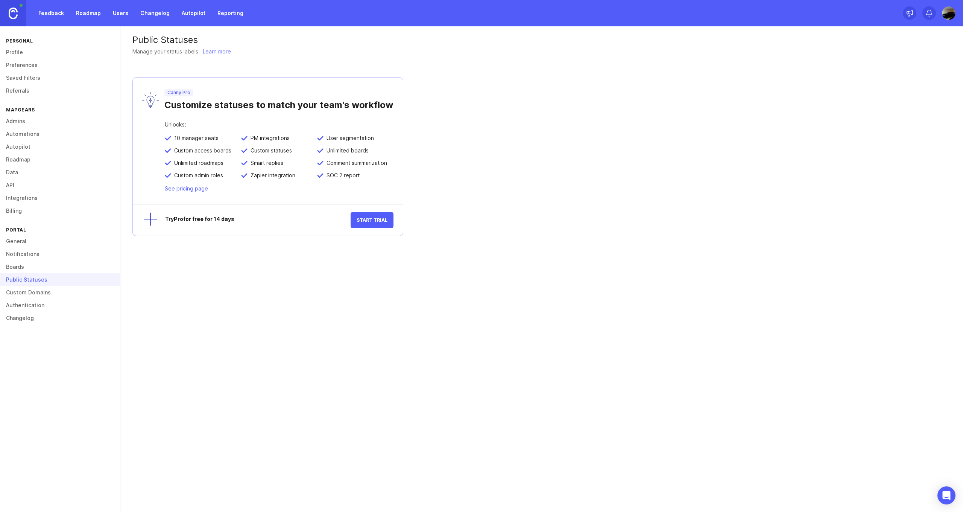
click at [29, 297] on link "Custom Domains" at bounding box center [60, 292] width 120 height 13
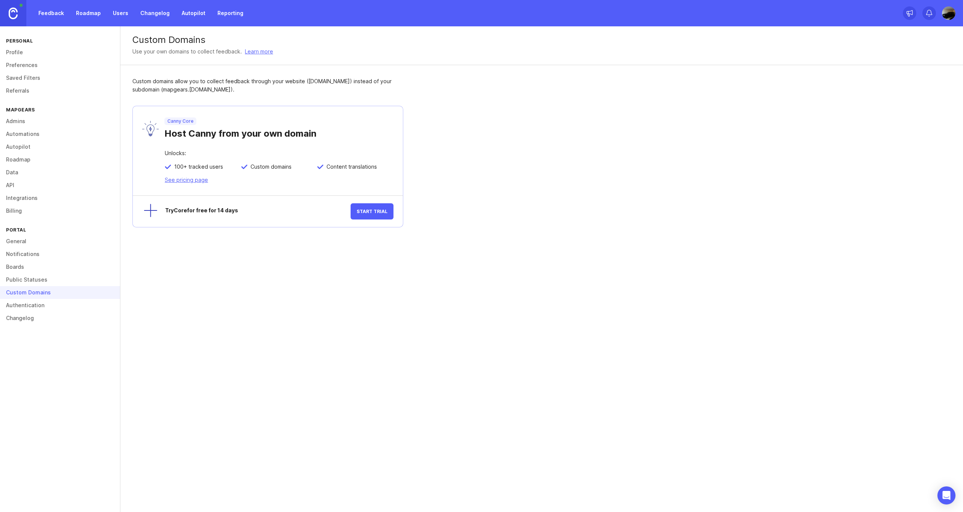
click at [21, 308] on link "Authentication" at bounding box center [60, 305] width 120 height 13
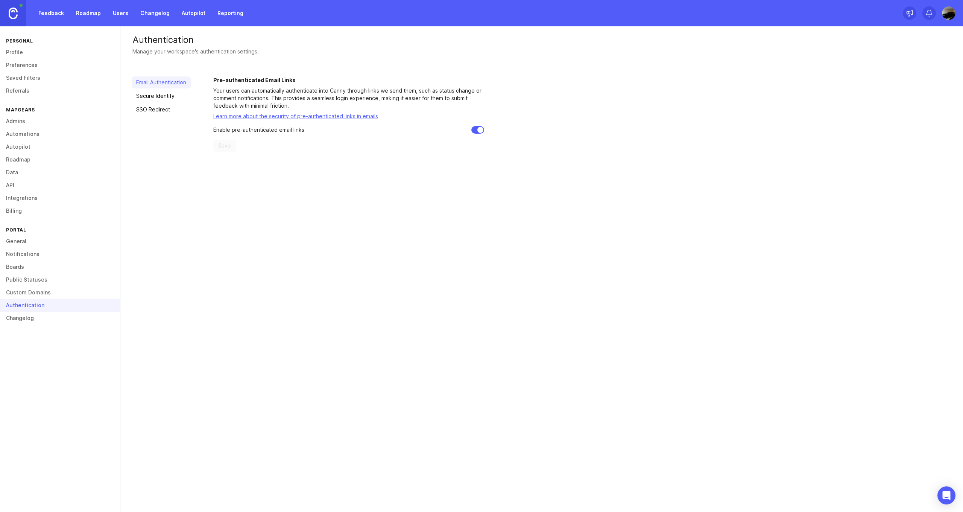
click at [17, 315] on link "Changelog" at bounding box center [60, 318] width 120 height 13
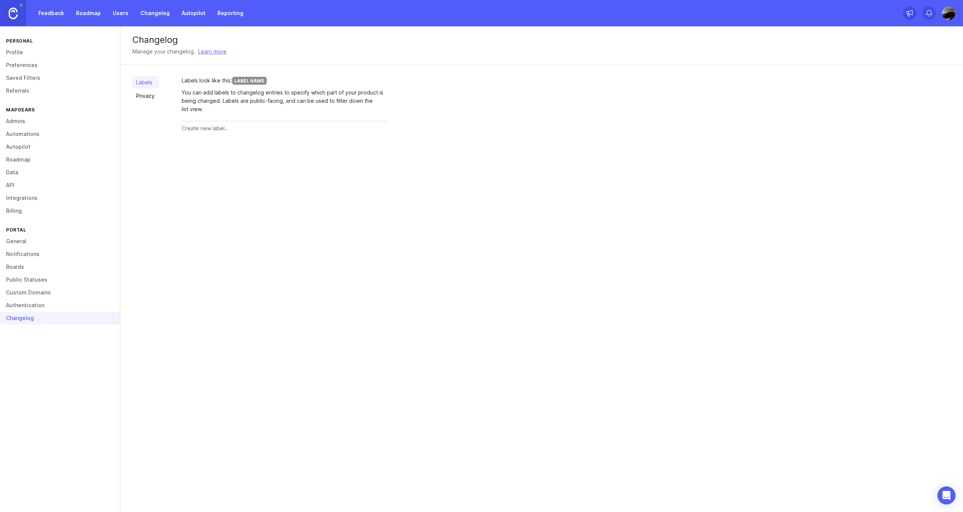
click at [44, 13] on link "Feedback" at bounding box center [51, 13] width 35 height 14
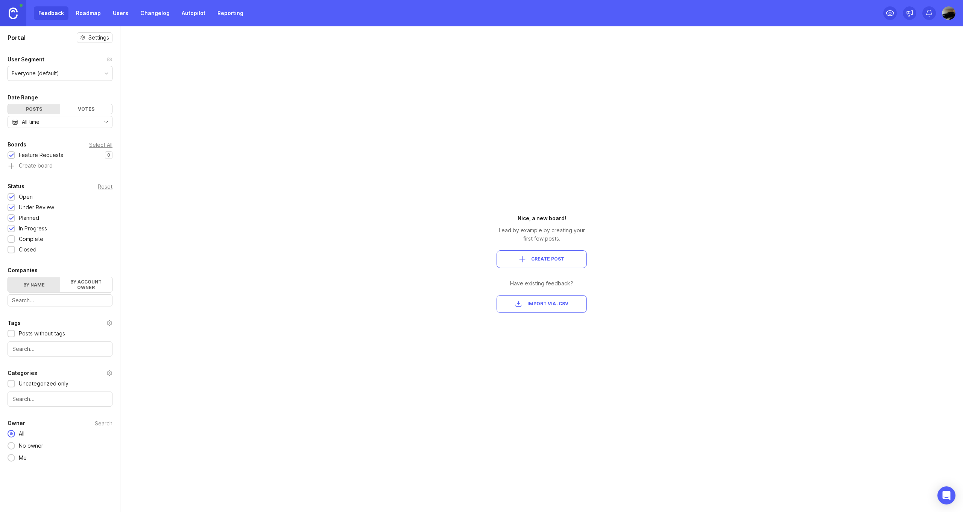
click at [108, 185] on div "Reset" at bounding box center [105, 186] width 15 height 4
